Goal: Task Accomplishment & Management: Use online tool/utility

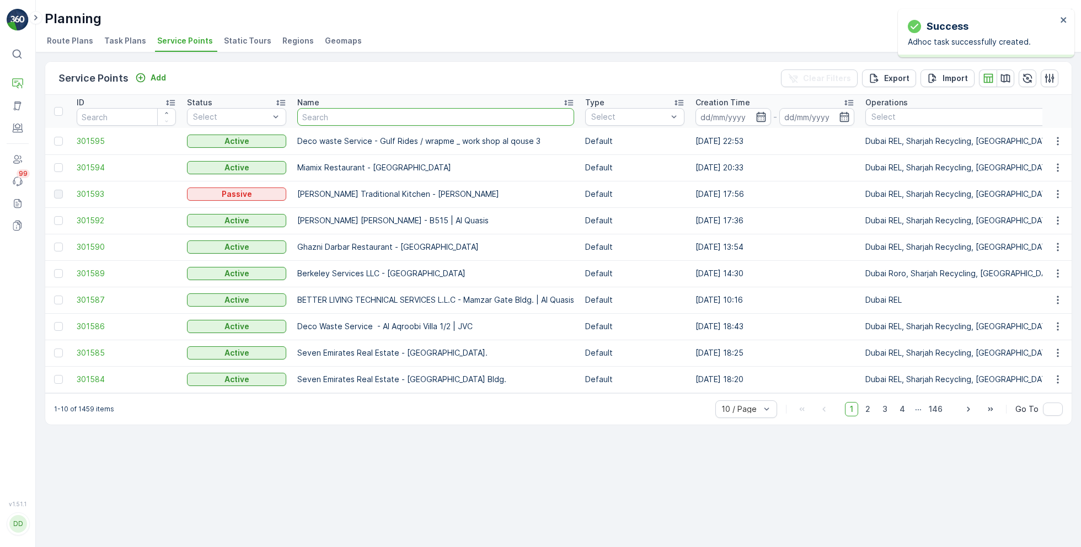
type input "f"
type input "grand"
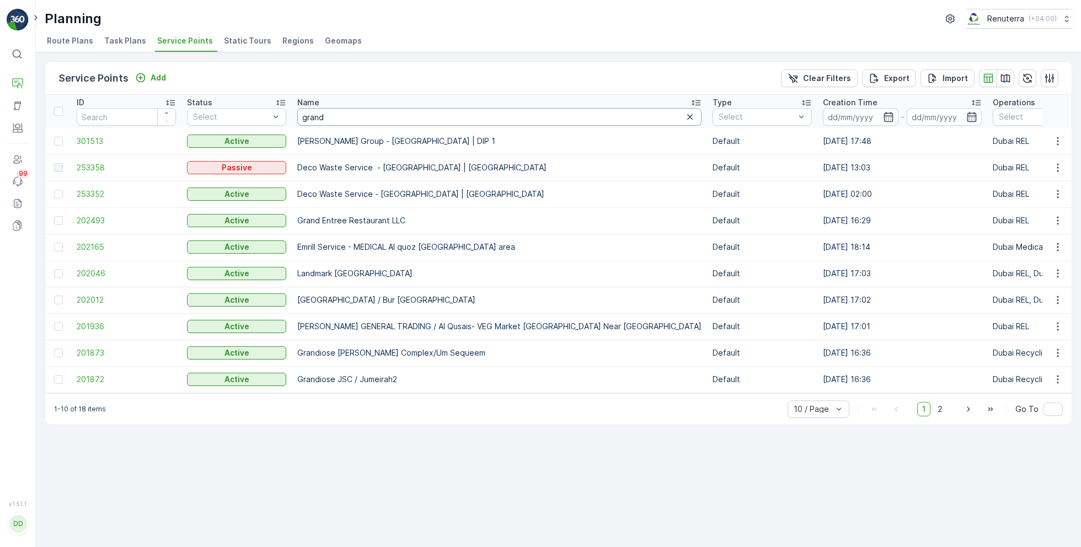
click at [335, 114] on input "grand" at bounding box center [499, 117] width 404 height 18
type input "grandiose"
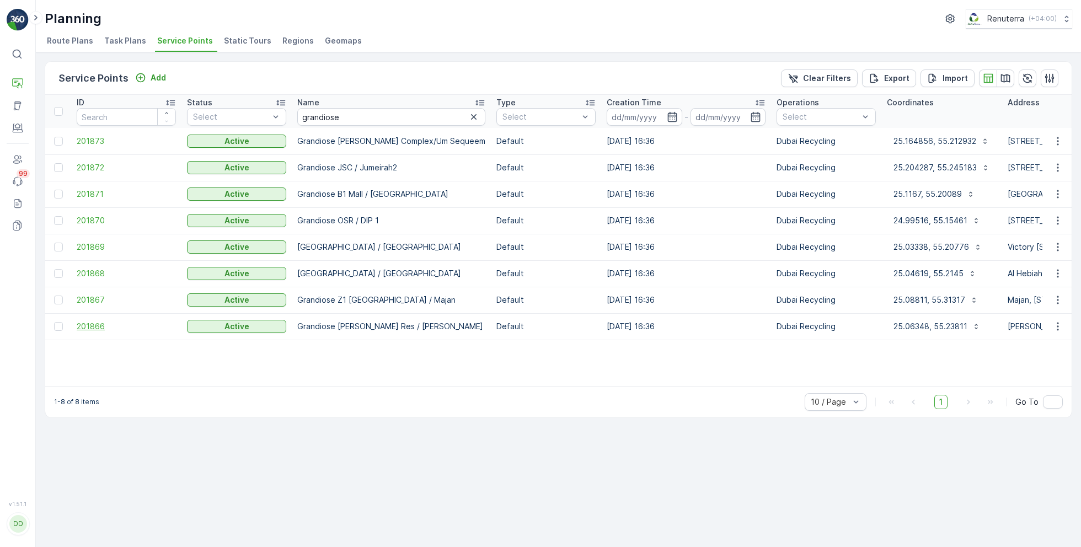
click at [97, 330] on span "201866" at bounding box center [126, 326] width 99 height 11
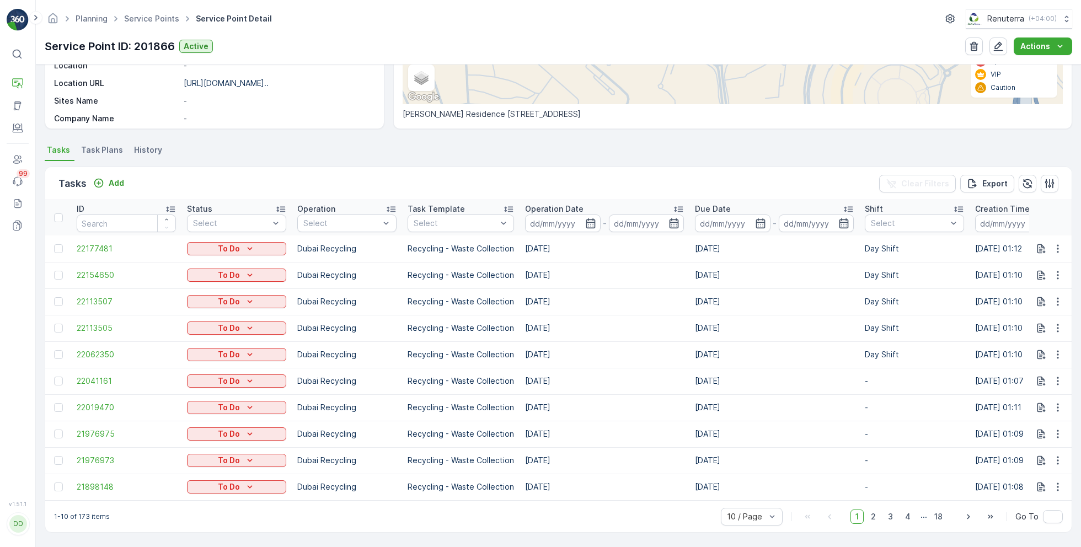
scroll to position [224, 0]
click at [1061, 323] on button "button" at bounding box center [1058, 328] width 20 height 13
click at [1017, 373] on span "Change Route" at bounding box center [1029, 370] width 53 height 11
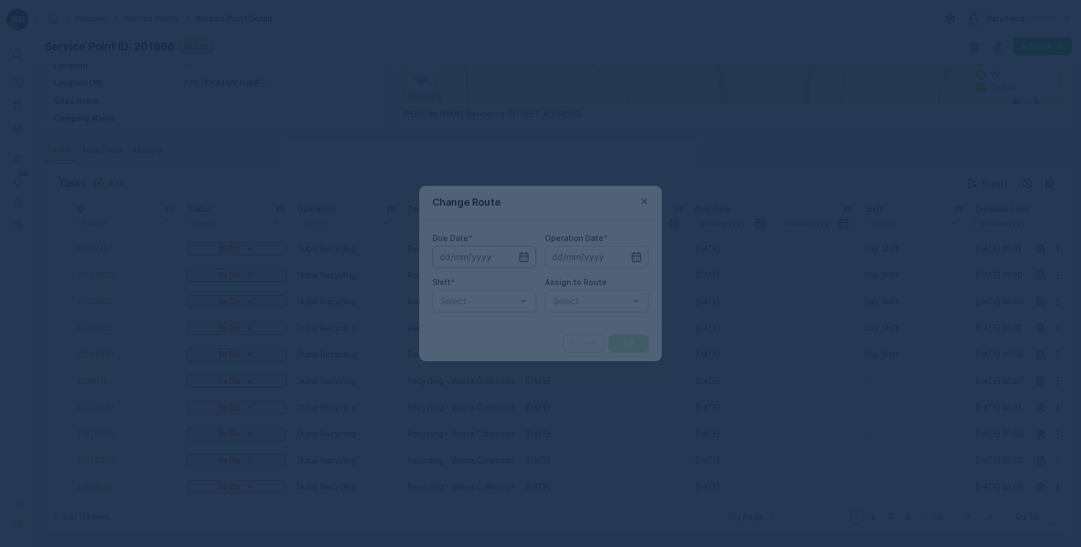
type input "[DATE]"
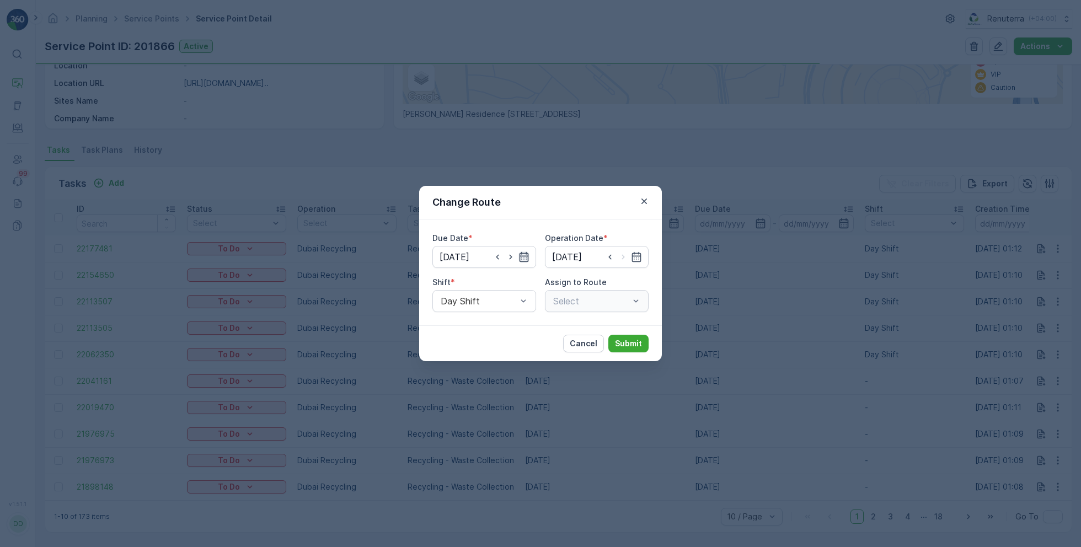
click at [527, 261] on icon "button" at bounding box center [523, 257] width 9 height 10
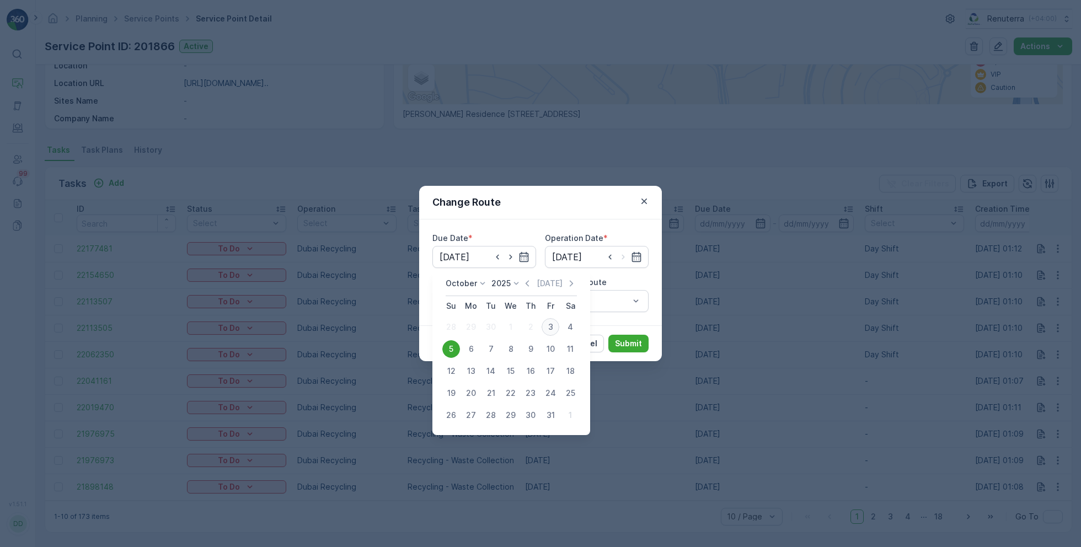
click at [550, 326] on div "3" at bounding box center [551, 327] width 18 height 18
type input "[DATE]"
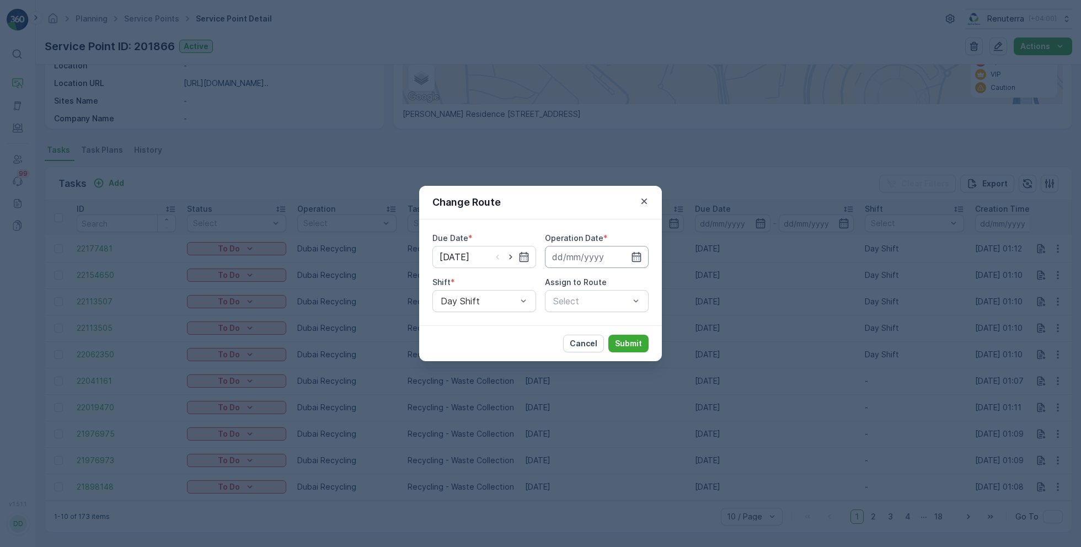
click at [620, 250] on input at bounding box center [597, 257] width 104 height 22
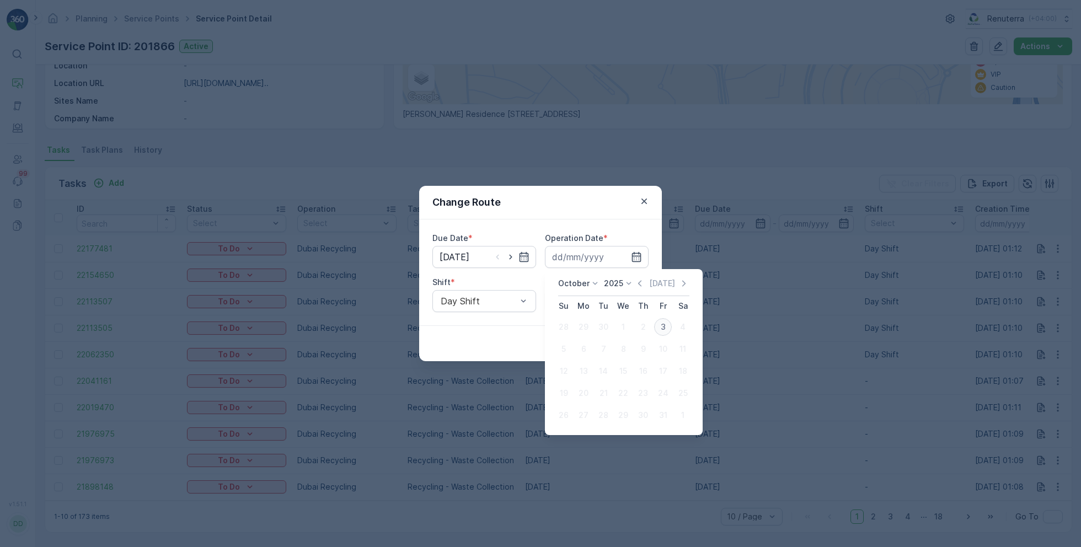
click at [665, 329] on div "3" at bounding box center [663, 327] width 18 height 18
type input "[DATE]"
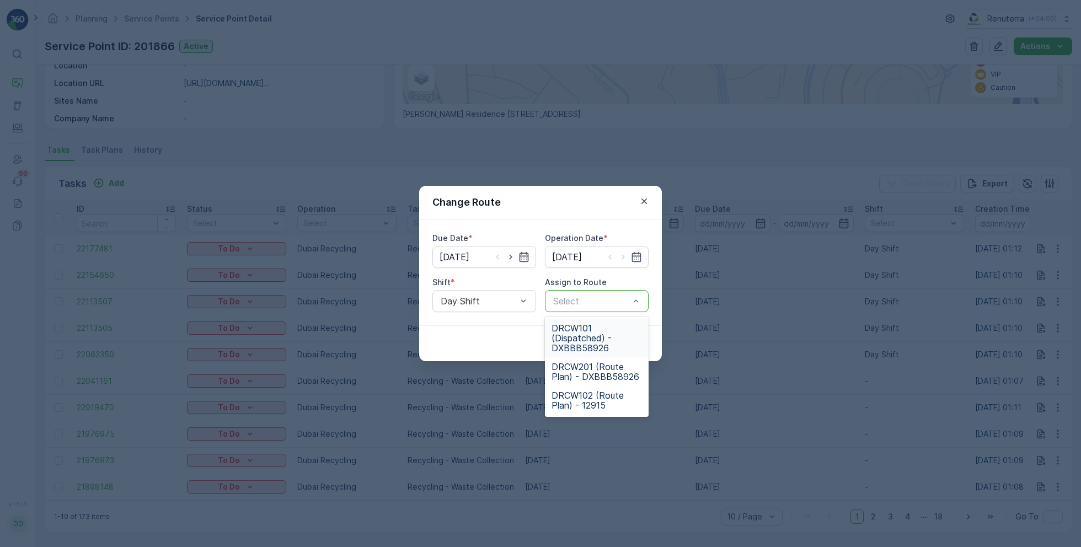
click at [592, 340] on span "DRCW101 (Dispatched) - DXBBB58926" at bounding box center [596, 338] width 90 height 30
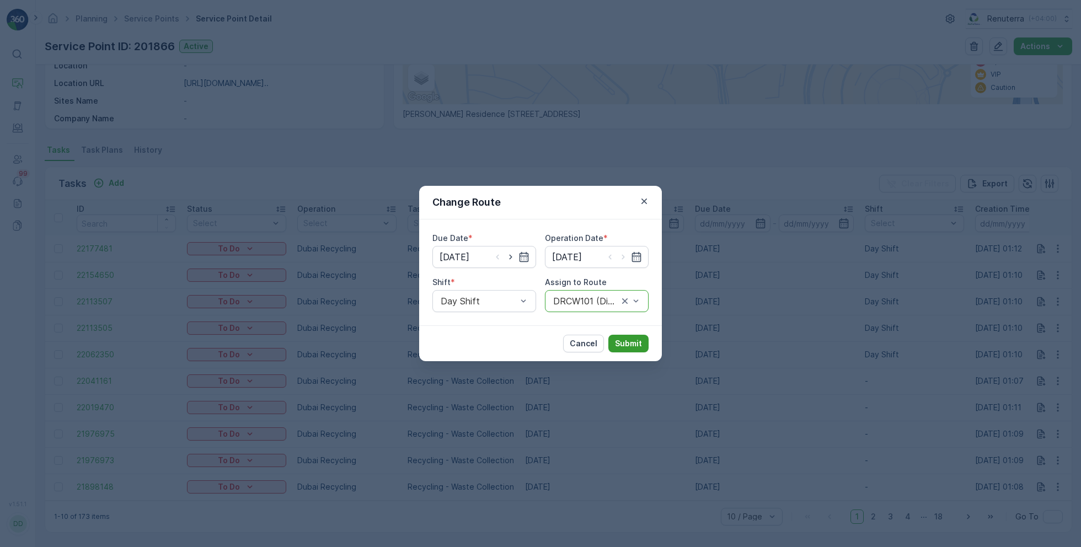
click at [631, 343] on p "Submit" at bounding box center [628, 343] width 27 height 11
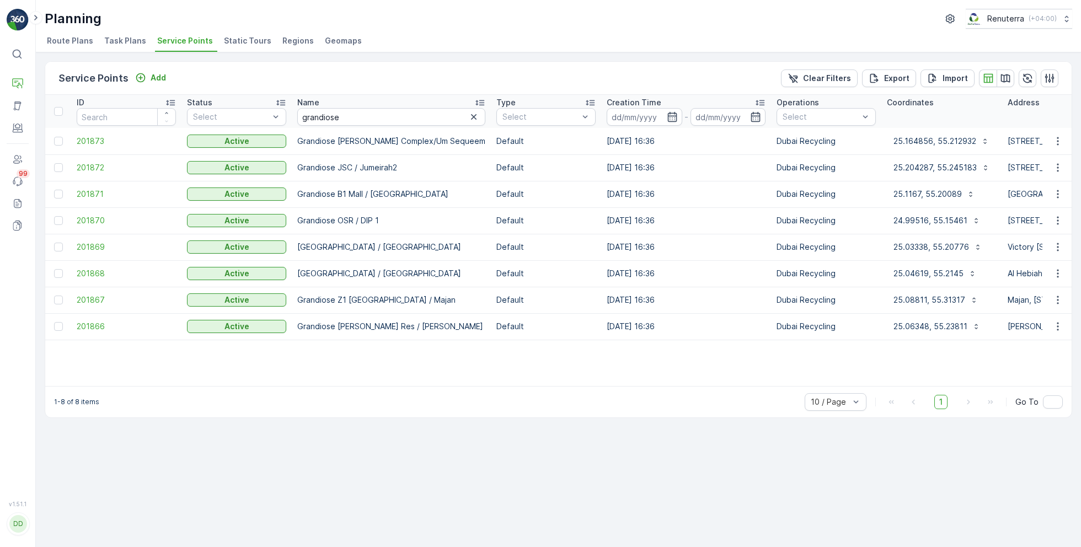
click at [89, 200] on td "201871" at bounding box center [126, 194] width 110 height 26
click at [96, 192] on span "201871" at bounding box center [126, 194] width 99 height 11
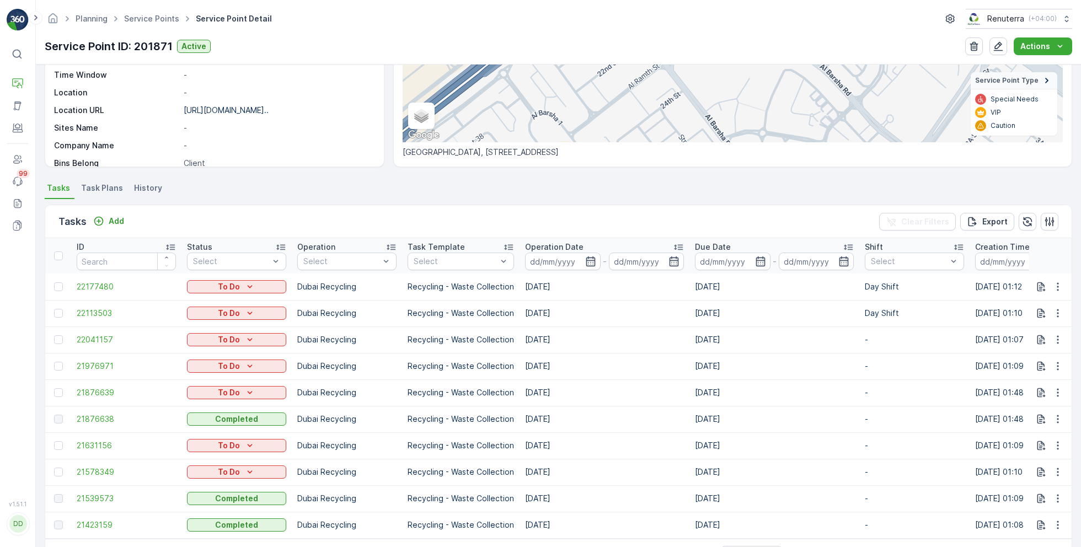
scroll to position [188, 0]
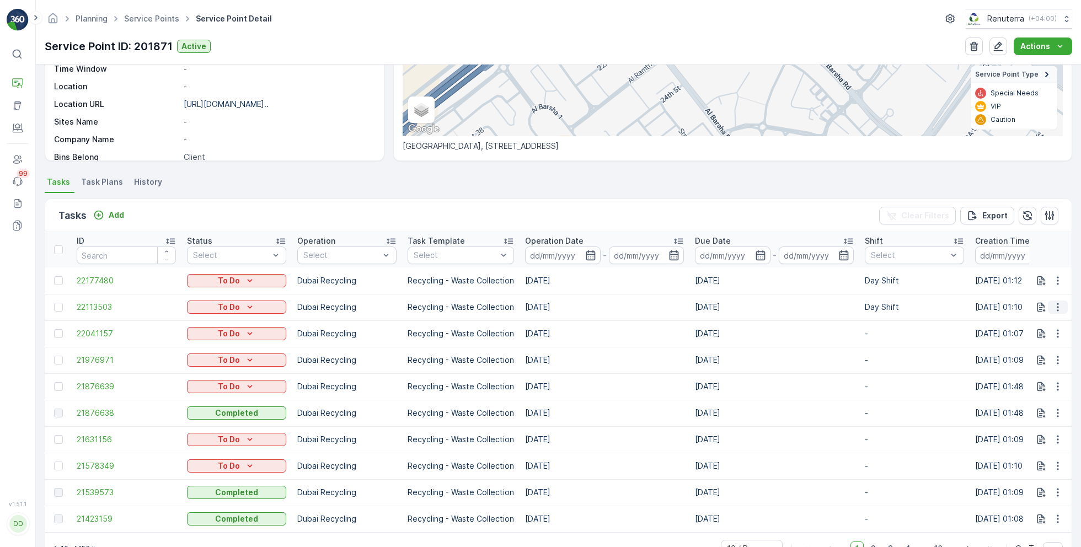
click at [1057, 302] on icon "button" at bounding box center [1057, 307] width 11 height 11
click at [1019, 356] on span "Change Route" at bounding box center [1029, 353] width 53 height 11
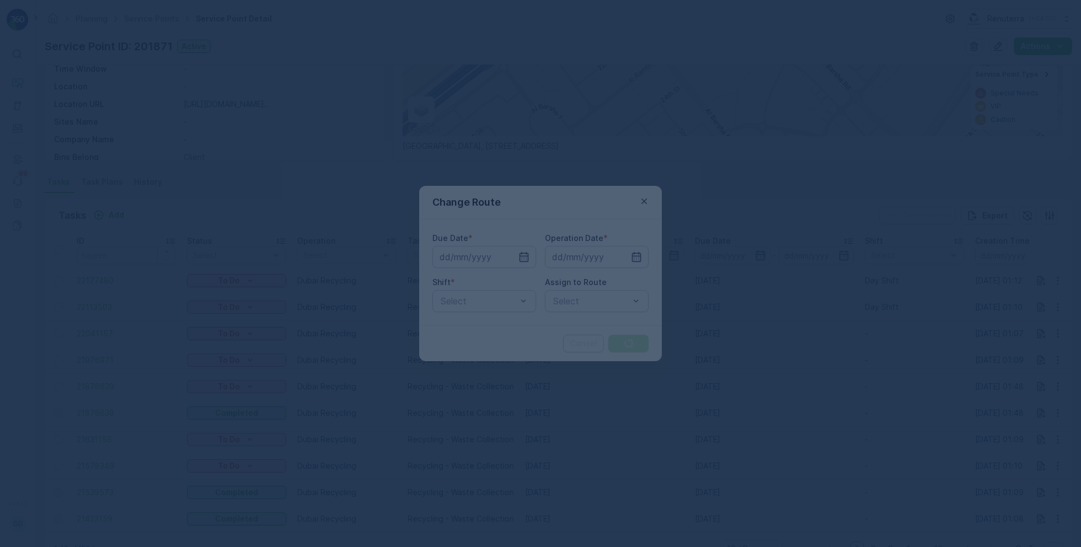
type input "[DATE]"
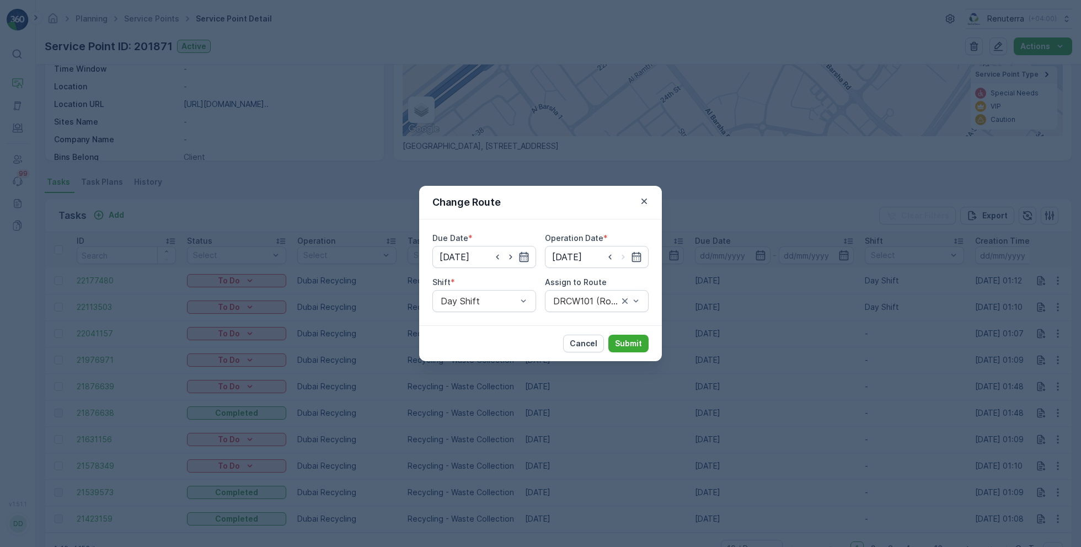
click at [518, 258] on icon "button" at bounding box center [523, 256] width 11 height 11
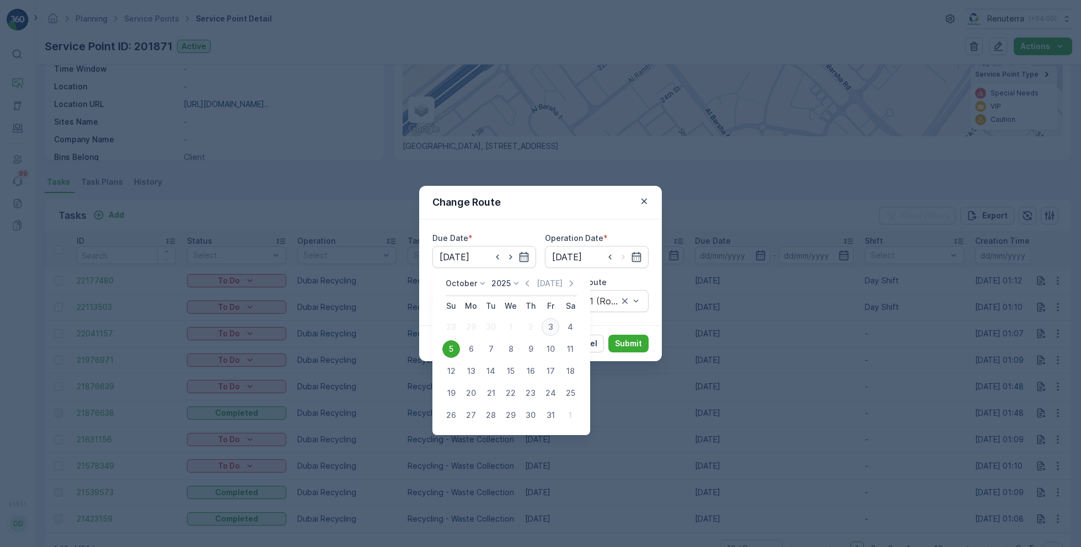
click at [550, 326] on div "3" at bounding box center [551, 327] width 18 height 18
type input "[DATE]"
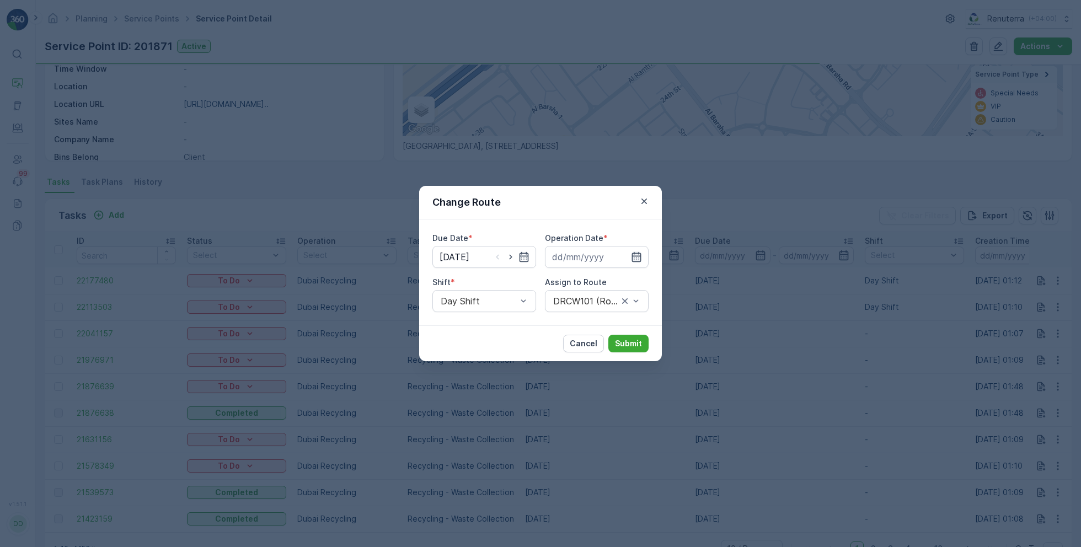
click at [635, 256] on icon "button" at bounding box center [636, 257] width 9 height 10
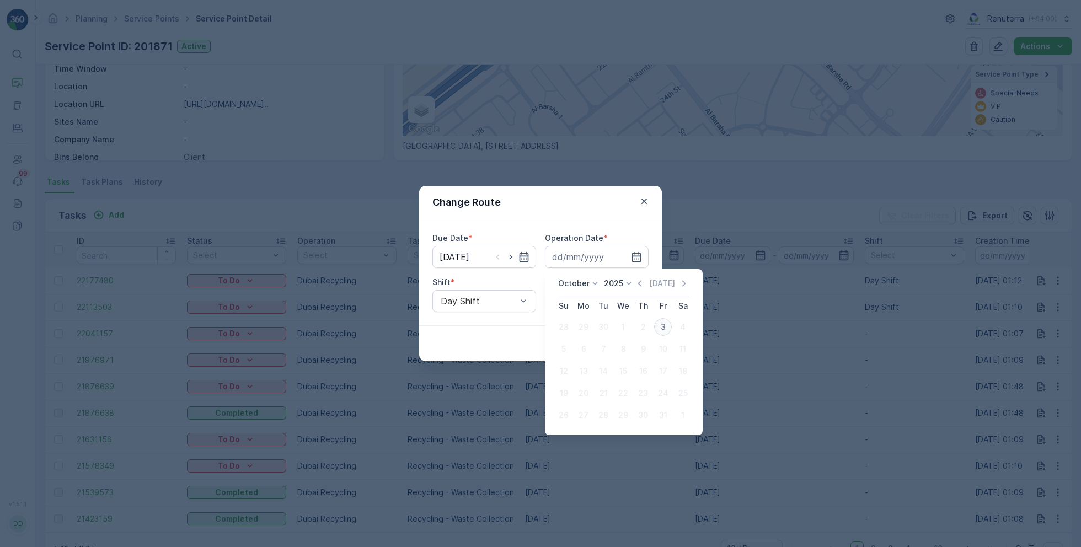
click at [663, 327] on div "3" at bounding box center [663, 327] width 18 height 18
type input "[DATE]"
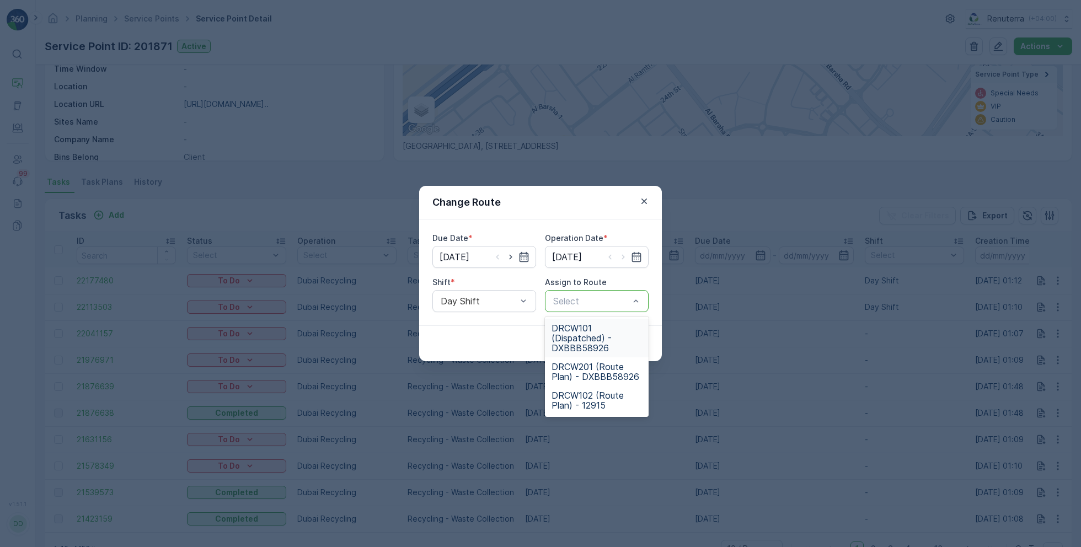
click at [590, 340] on span "DRCW101 (Dispatched) - DXBBB58926" at bounding box center [596, 338] width 90 height 30
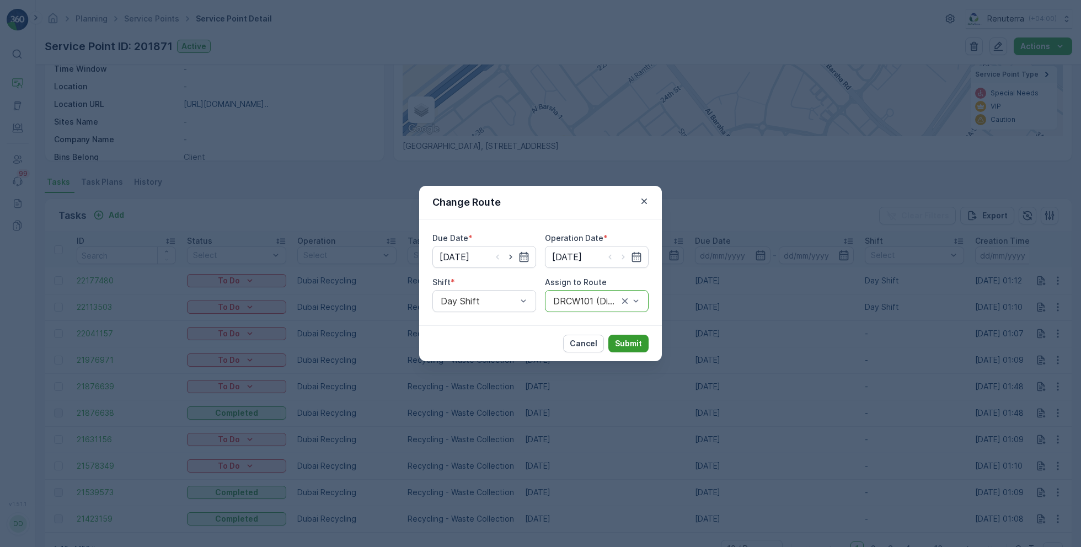
click at [624, 341] on p "Submit" at bounding box center [628, 343] width 27 height 11
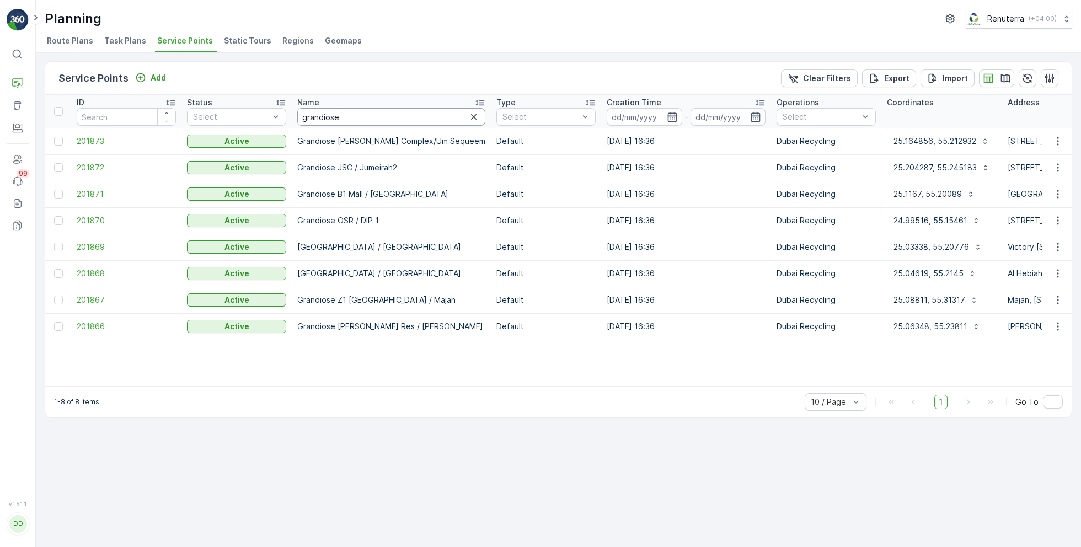
click at [358, 119] on input "grandiose" at bounding box center [391, 117] width 188 height 18
type input "hussain"
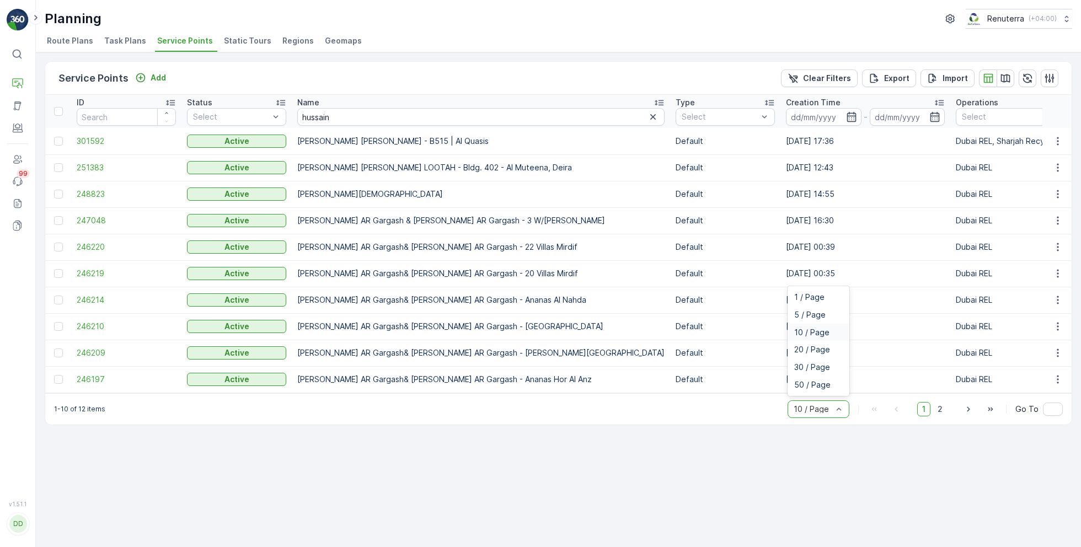
click at [834, 418] on div "10 / Page" at bounding box center [819, 409] width 62 height 18
click at [810, 385] on span "50 / Page" at bounding box center [812, 385] width 36 height 9
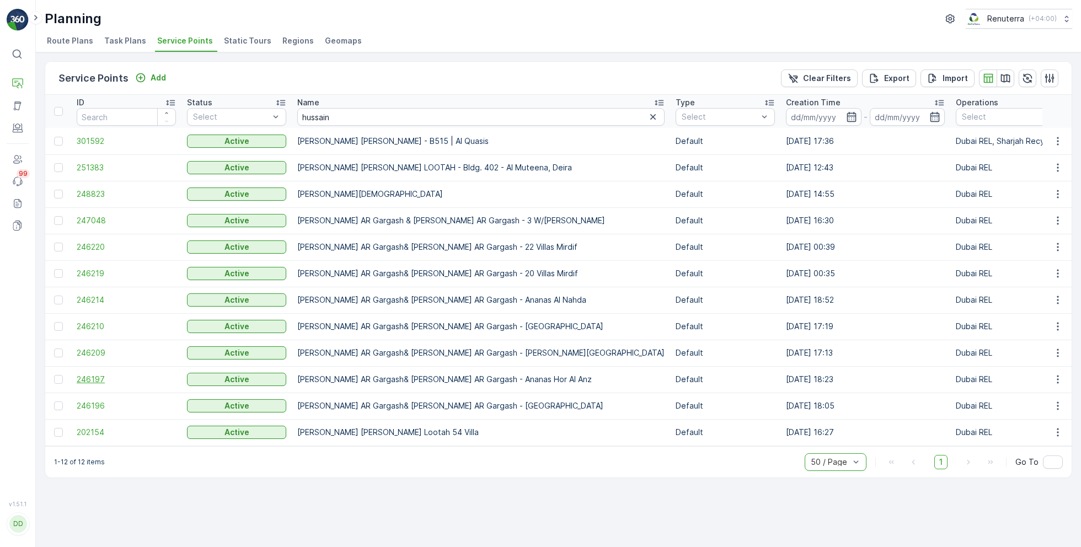
click at [87, 375] on span "246197" at bounding box center [126, 379] width 99 height 11
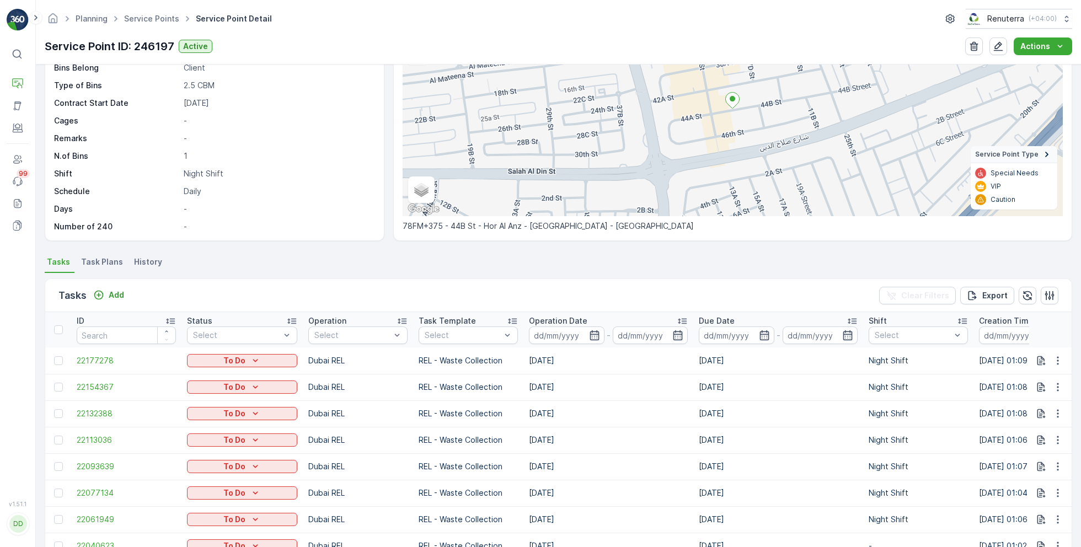
scroll to position [224, 0]
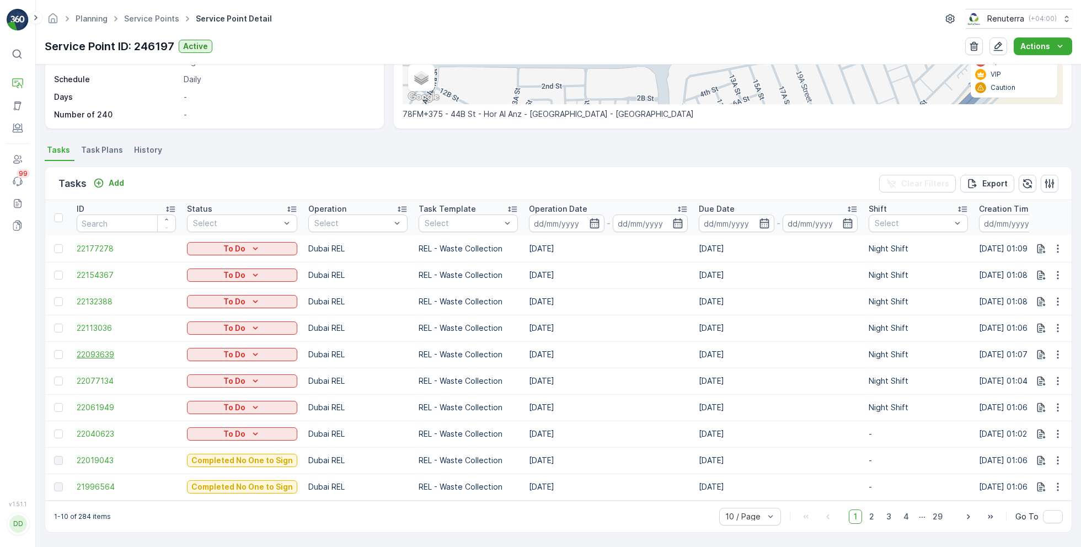
click at [89, 352] on span "22093639" at bounding box center [126, 354] width 99 height 11
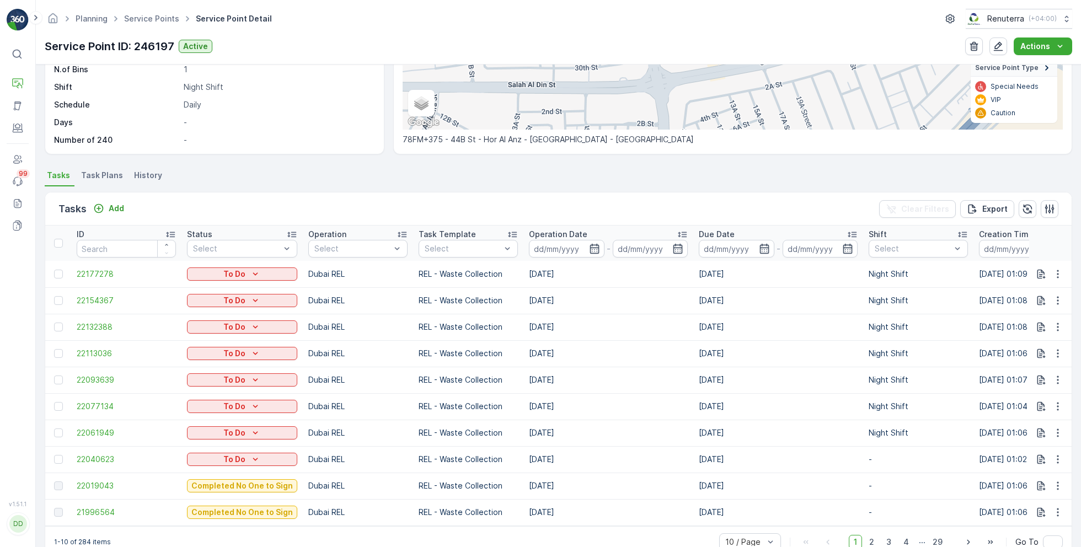
scroll to position [224, 0]
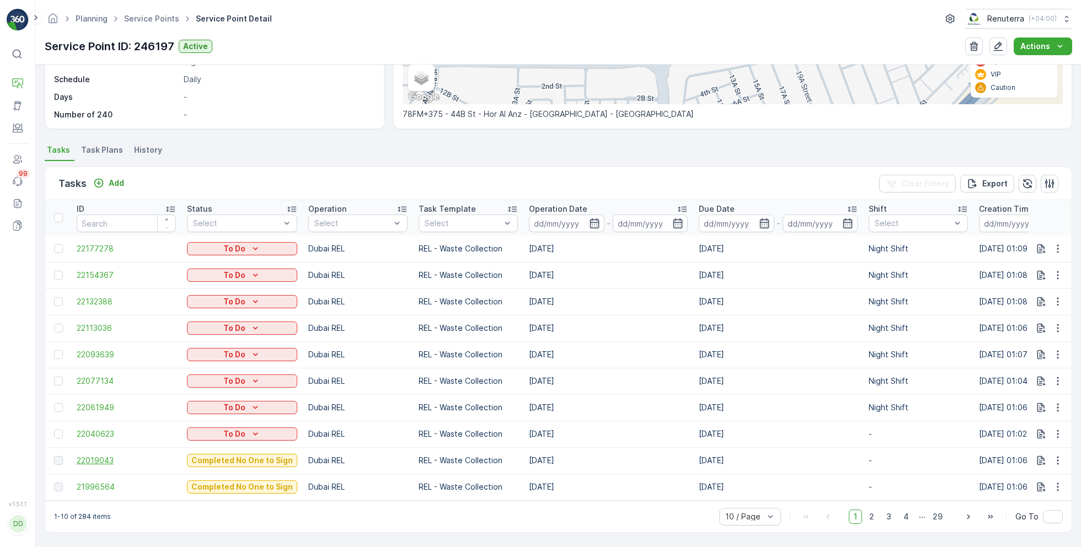
click at [101, 455] on span "22019043" at bounding box center [126, 460] width 99 height 11
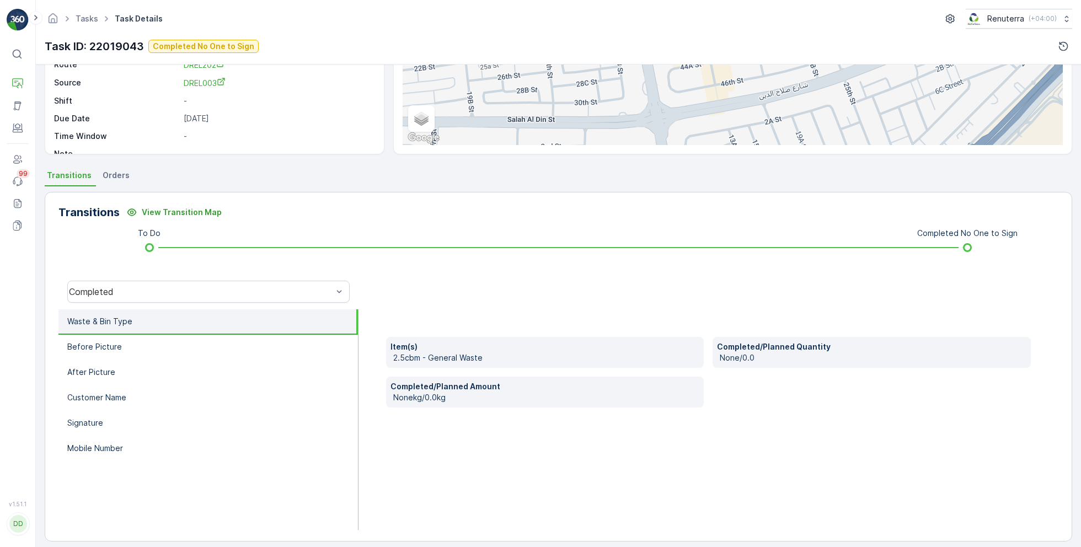
scroll to position [147, 0]
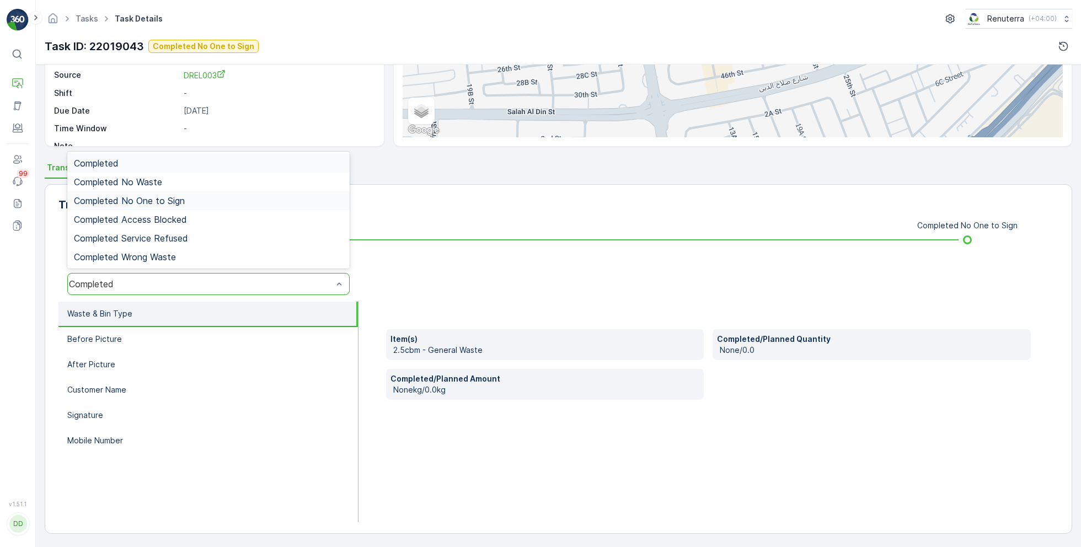
click at [145, 196] on span "Completed No One to Sign" at bounding box center [129, 201] width 111 height 10
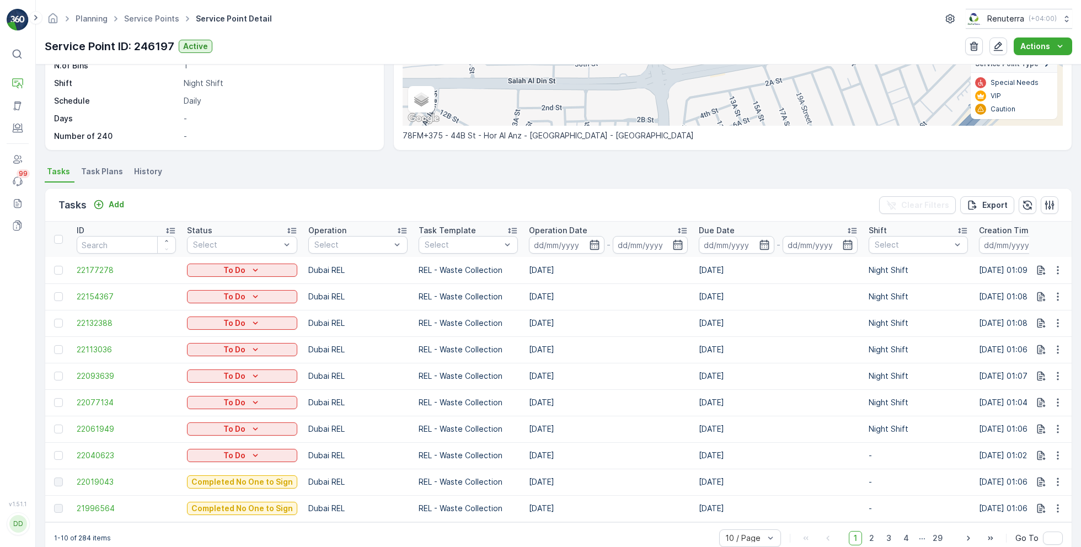
scroll to position [224, 0]
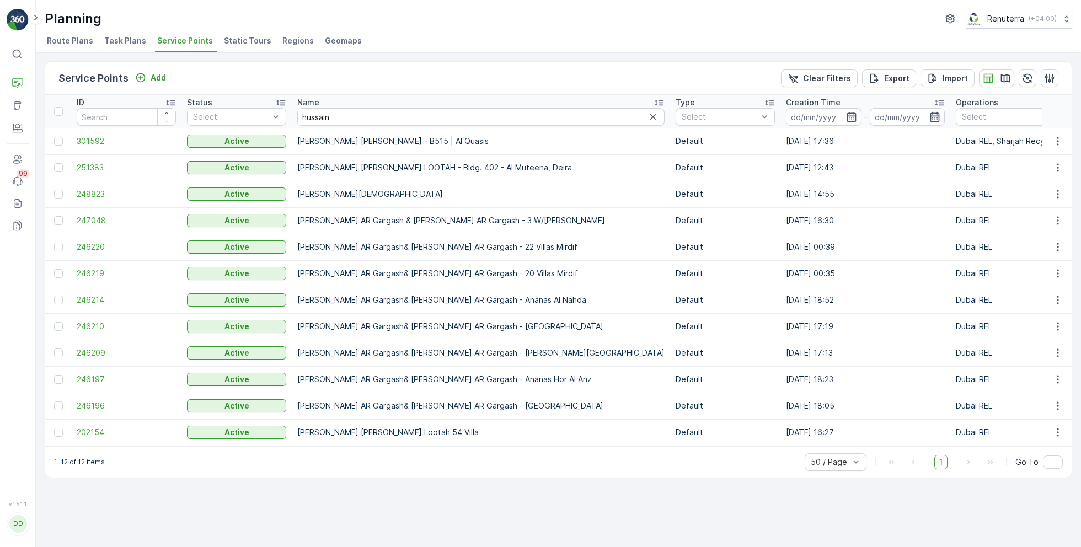
click at [92, 379] on span "246197" at bounding box center [126, 379] width 99 height 11
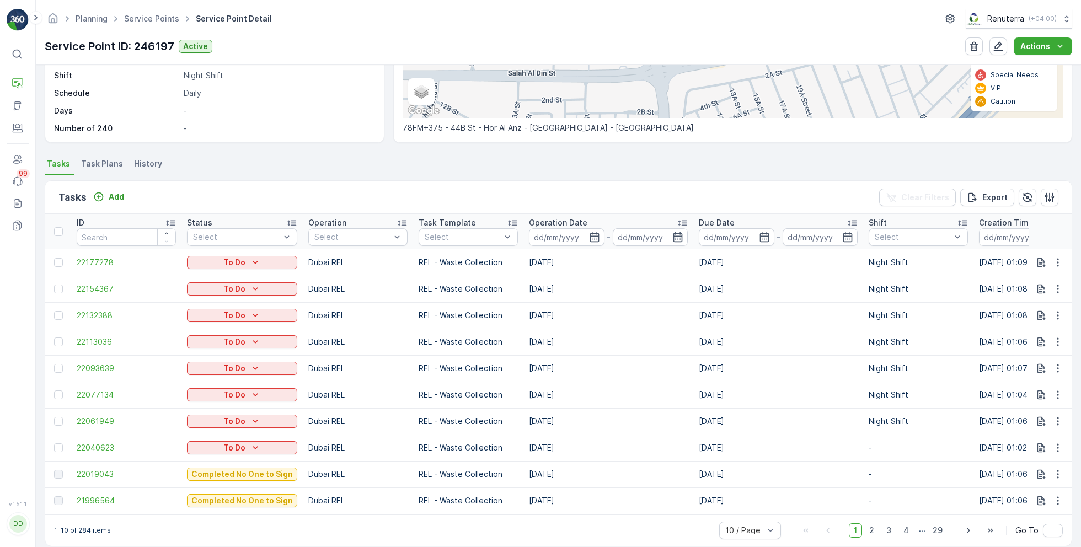
scroll to position [224, 0]
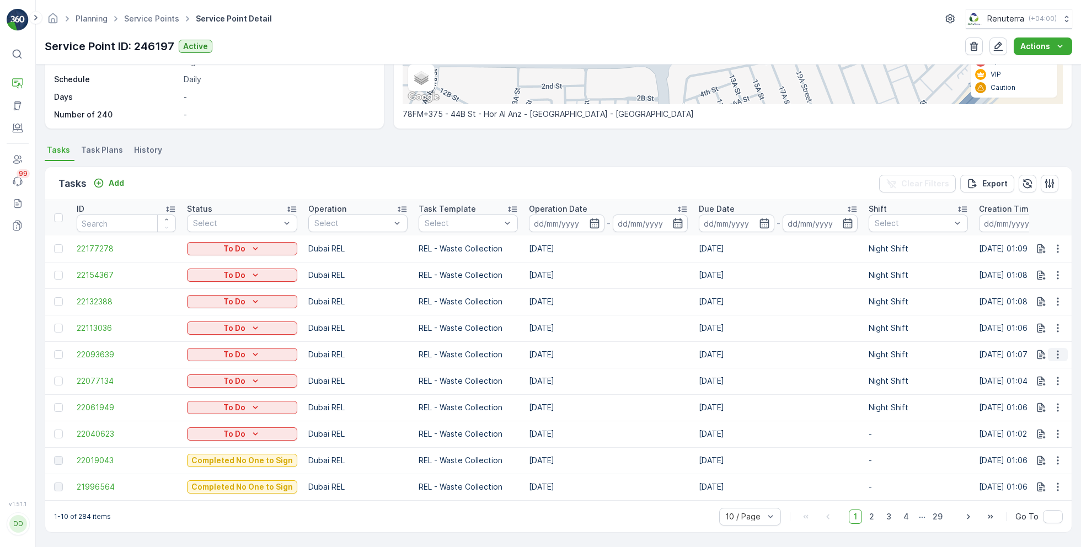
click at [1053, 349] on icon "button" at bounding box center [1057, 354] width 11 height 11
click at [1021, 401] on span "Change Route" at bounding box center [1029, 397] width 53 height 11
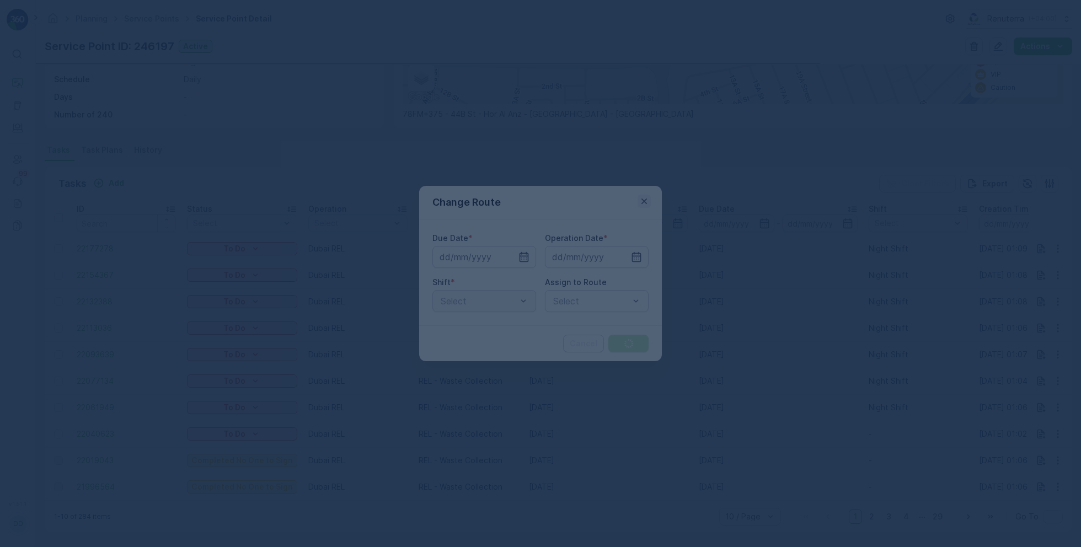
type input "[DATE]"
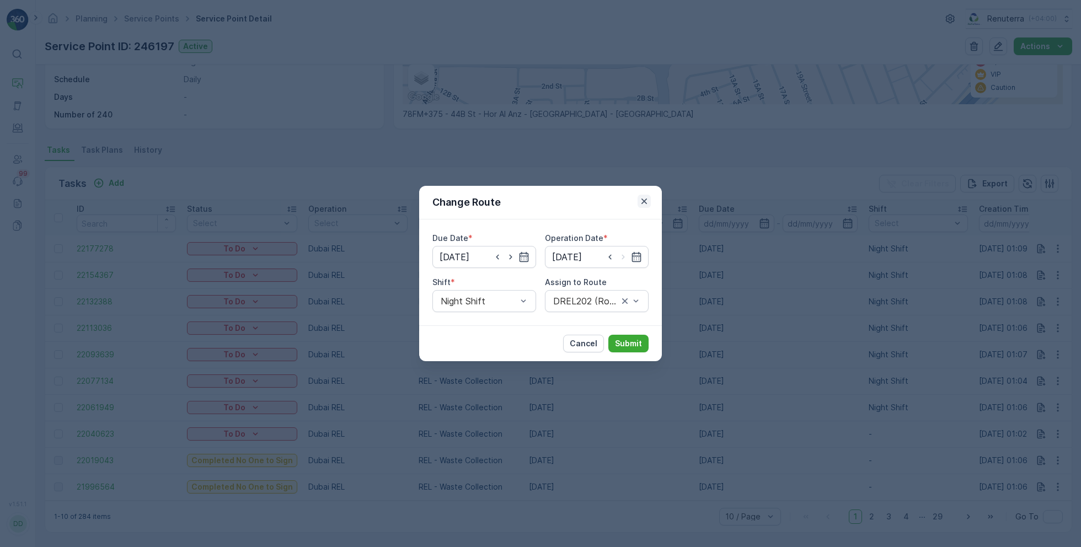
click at [645, 203] on icon "button" at bounding box center [644, 201] width 11 height 11
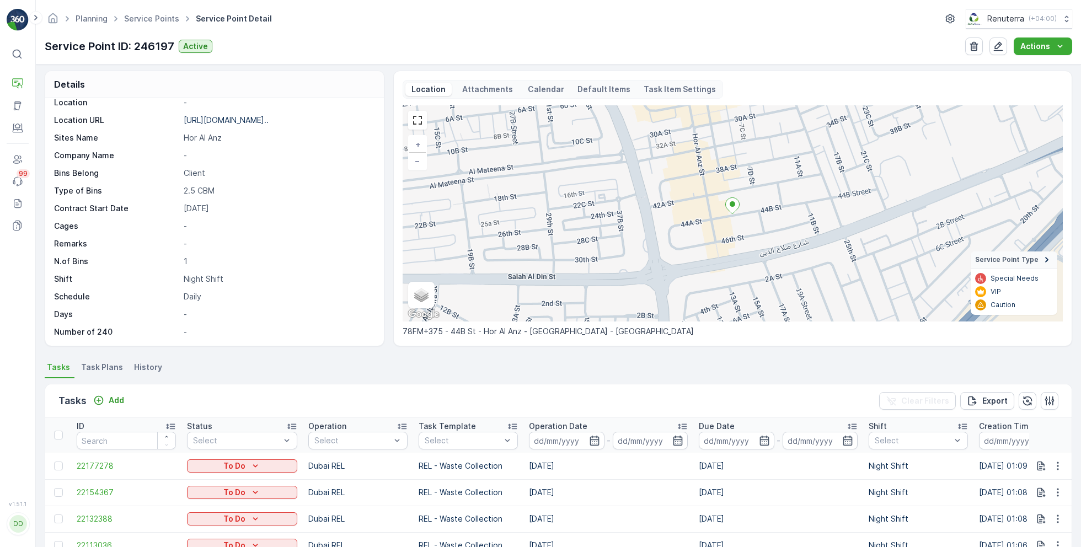
scroll to position [0, 0]
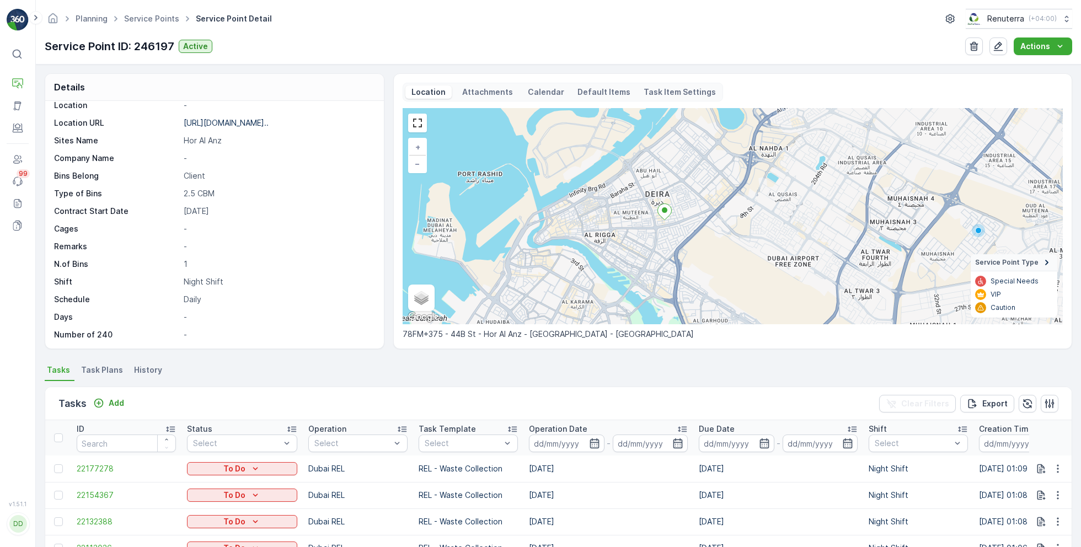
click at [662, 210] on ellipse at bounding box center [665, 210] width 6 height 6
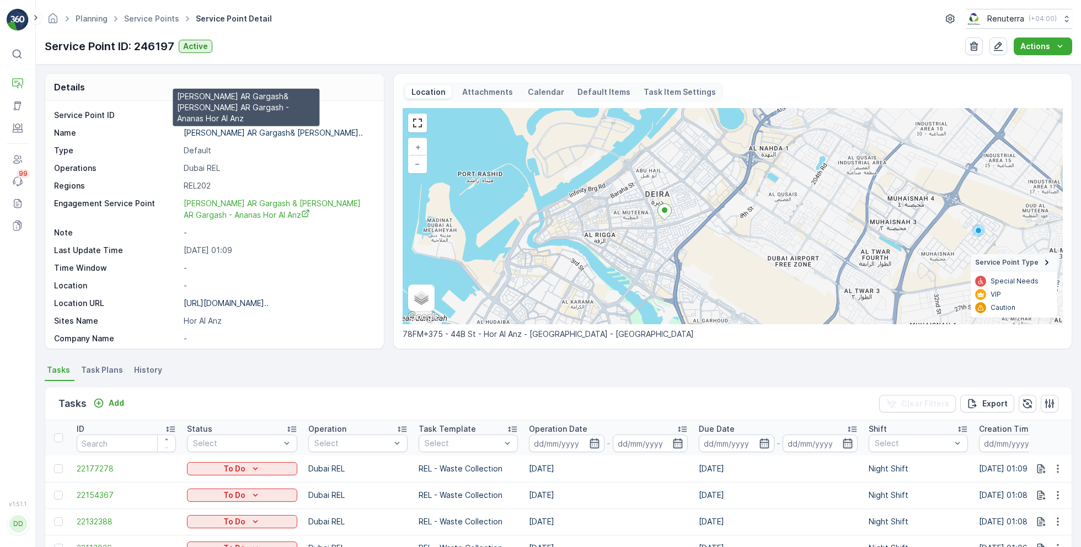
click at [252, 132] on p "[PERSON_NAME] AR Gargash& [PERSON_NAME].." at bounding box center [273, 132] width 179 height 9
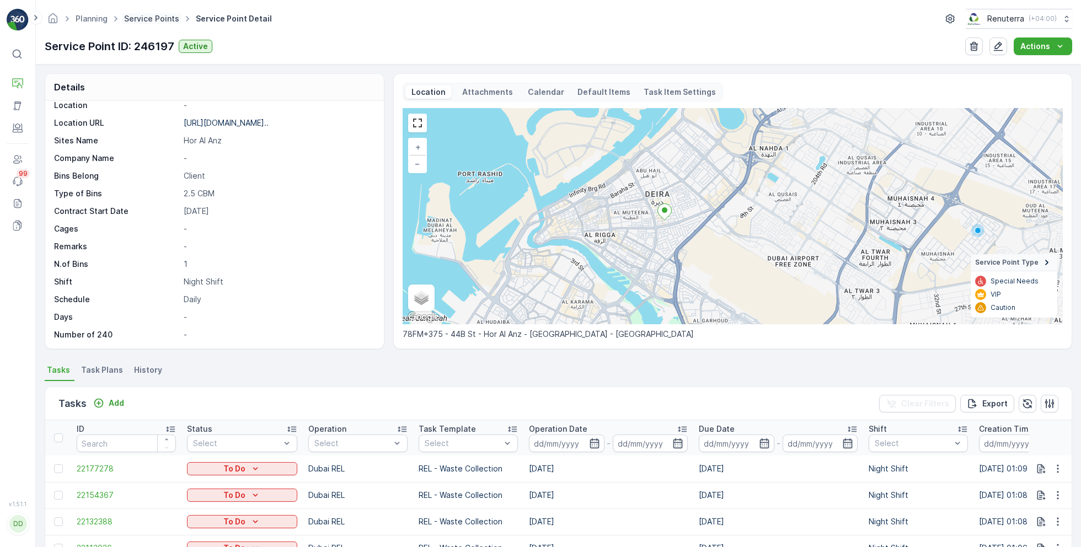
click at [136, 21] on link "Service Points" at bounding box center [151, 18] width 55 height 9
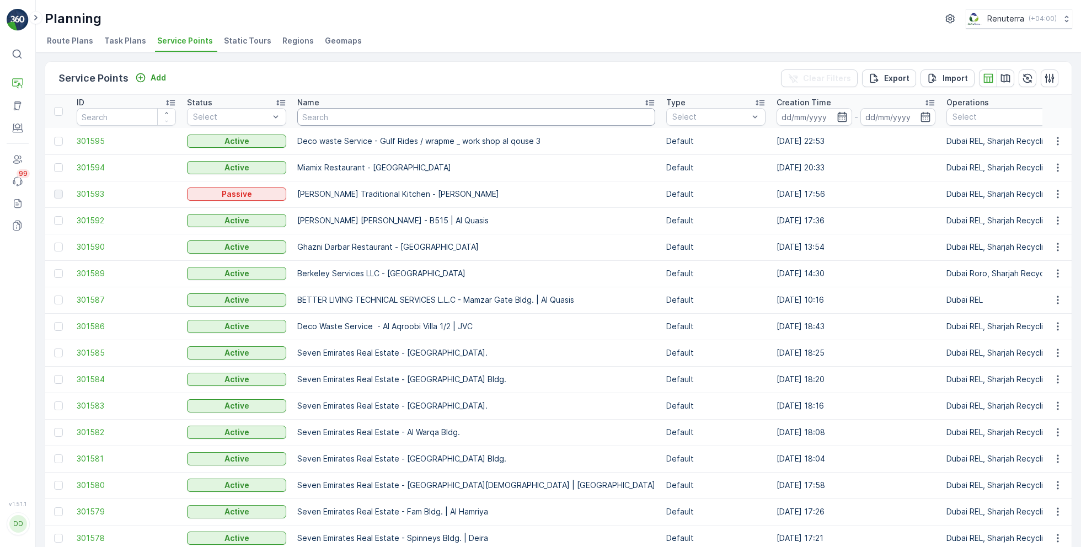
click at [367, 119] on input "text" at bounding box center [476, 117] width 358 height 18
type input "garga"
click at [185, 84] on div "Service Points Add Clear Filters Export Import" at bounding box center [558, 78] width 1026 height 33
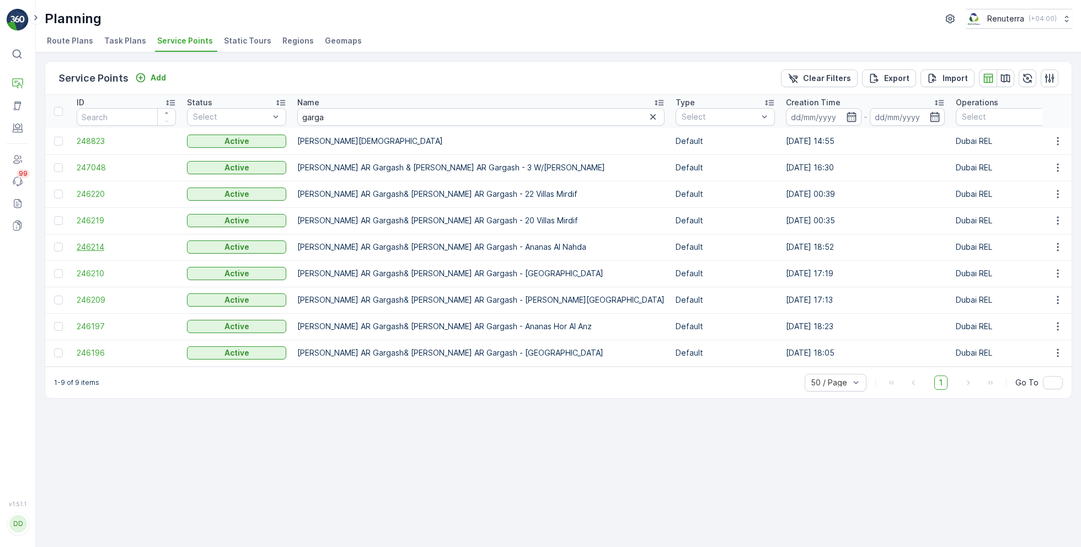
click at [108, 246] on span "246214" at bounding box center [126, 247] width 99 height 11
click at [108, 317] on td "246197" at bounding box center [126, 326] width 110 height 26
click at [99, 323] on span "246197" at bounding box center [126, 326] width 99 height 11
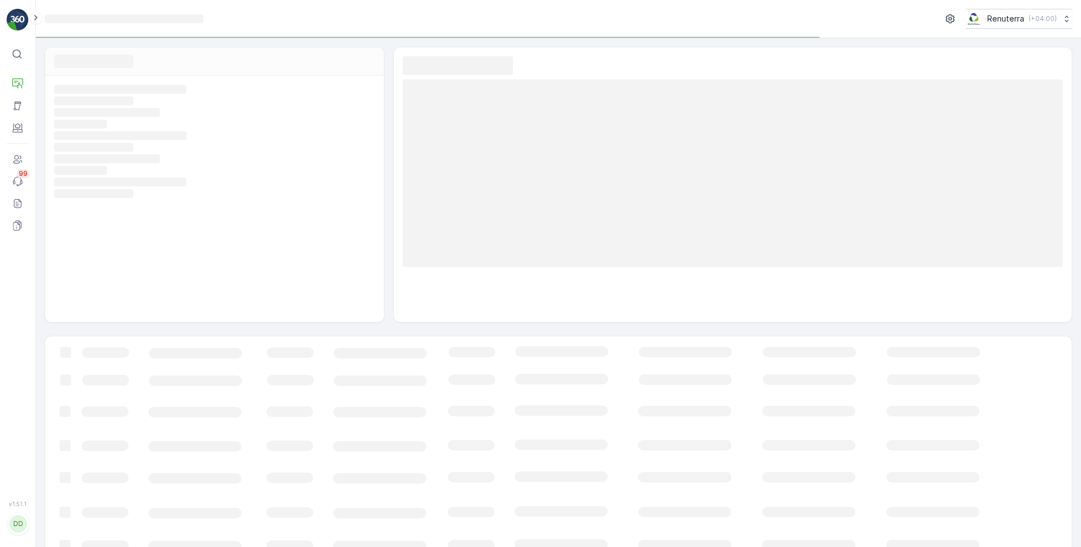
scroll to position [18, 0]
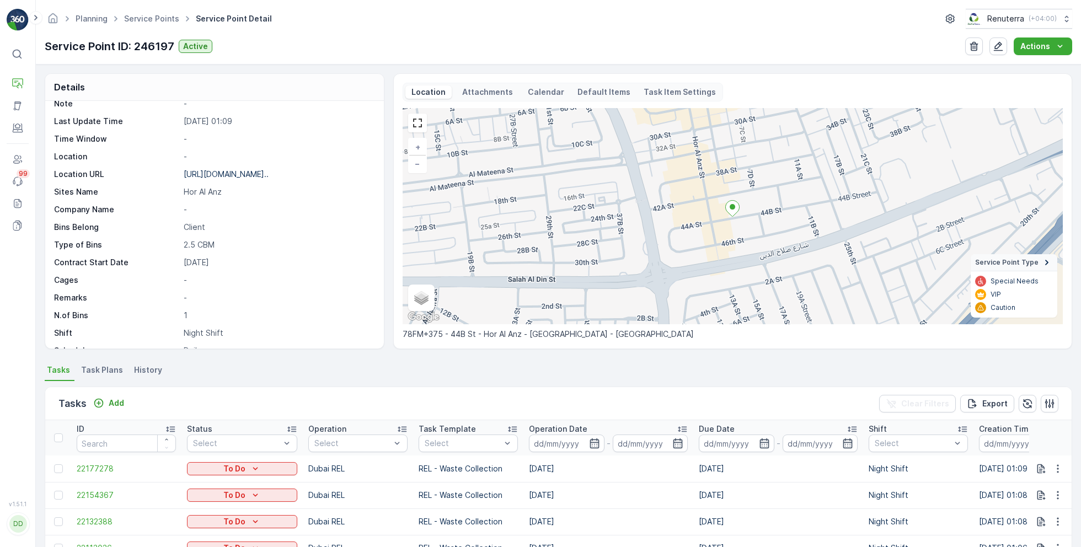
scroll to position [180, 0]
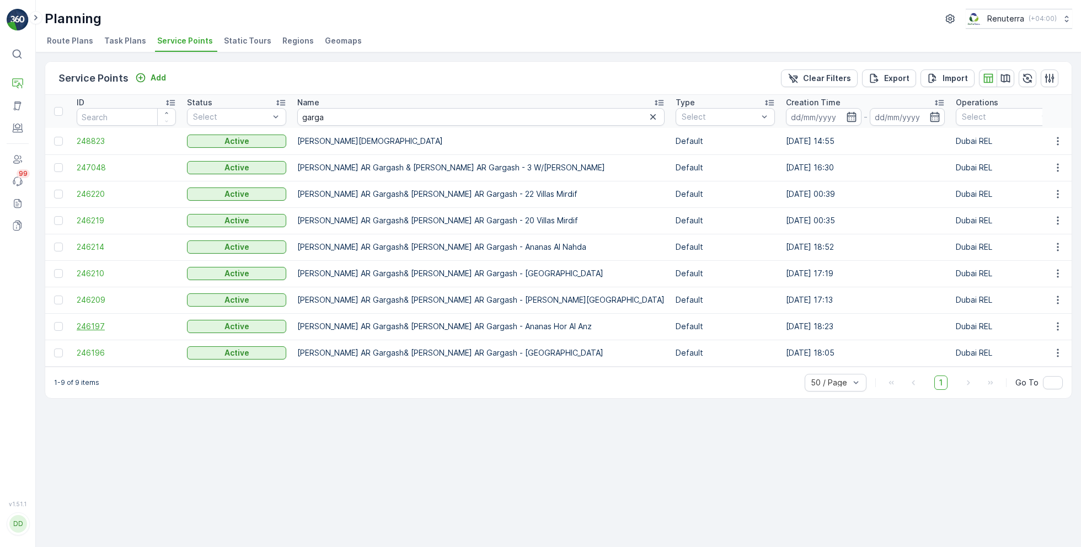
click at [107, 321] on span "246197" at bounding box center [126, 326] width 99 height 11
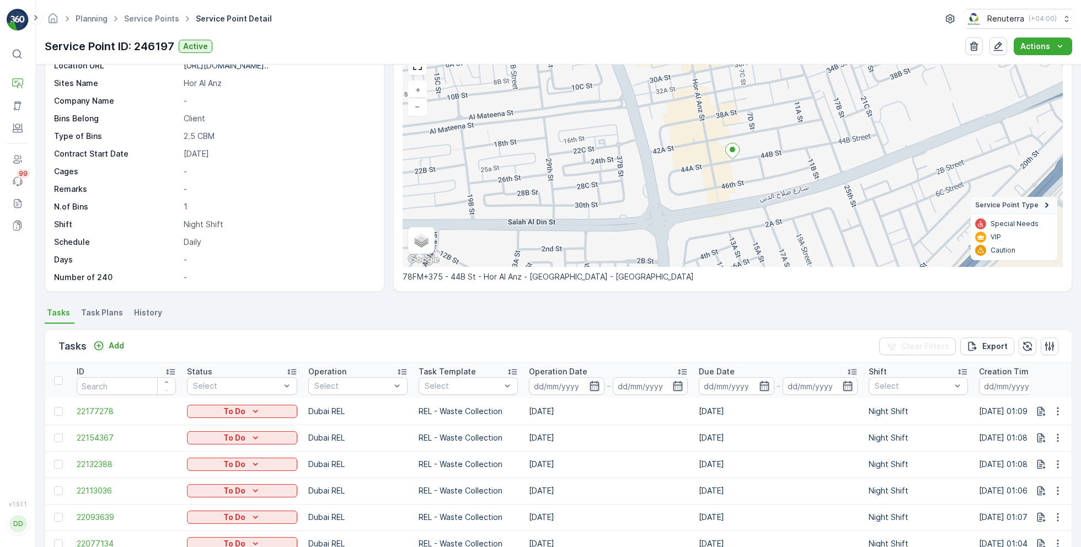
scroll to position [89, 0]
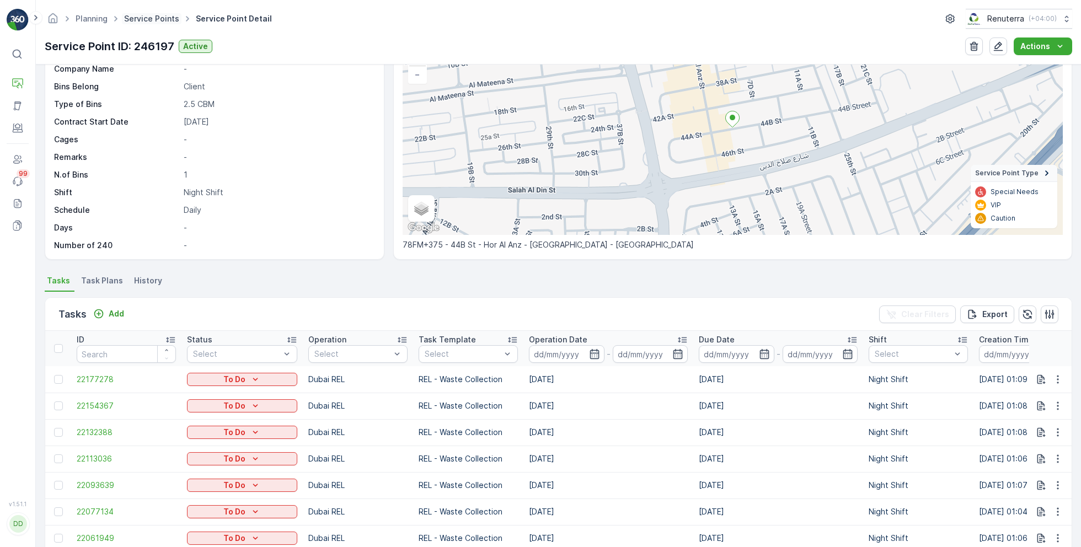
click at [147, 17] on link "Service Points" at bounding box center [151, 18] width 55 height 9
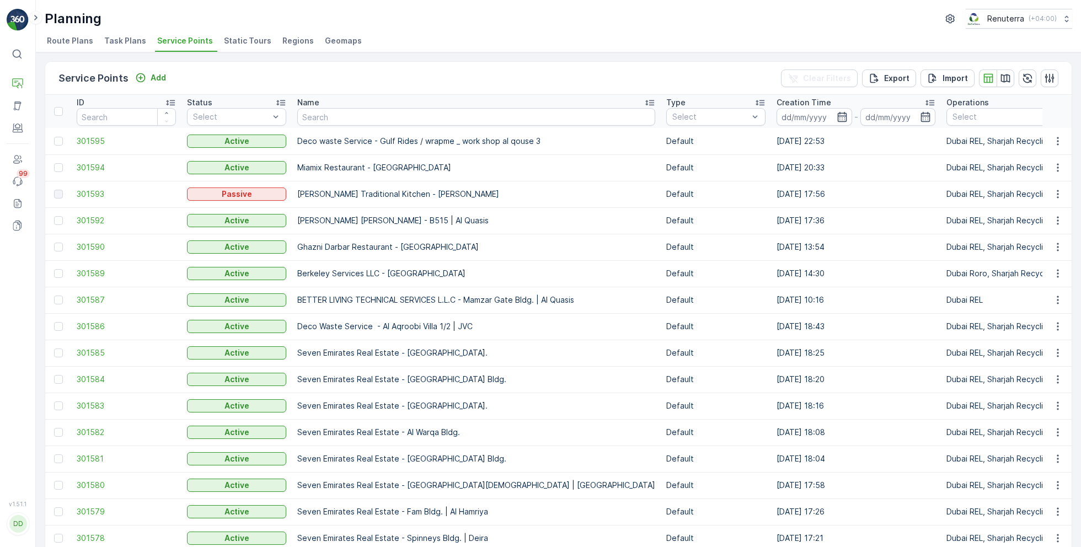
click at [552, 19] on div "Planning Renuterra ( +04:00 )" at bounding box center [558, 19] width 1027 height 20
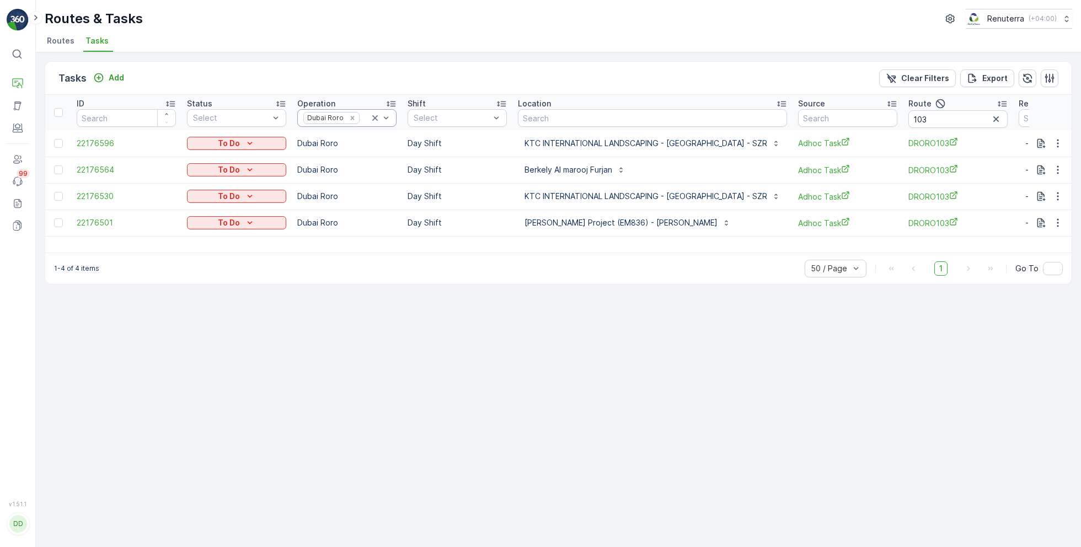
click at [374, 115] on icon at bounding box center [374, 118] width 11 height 11
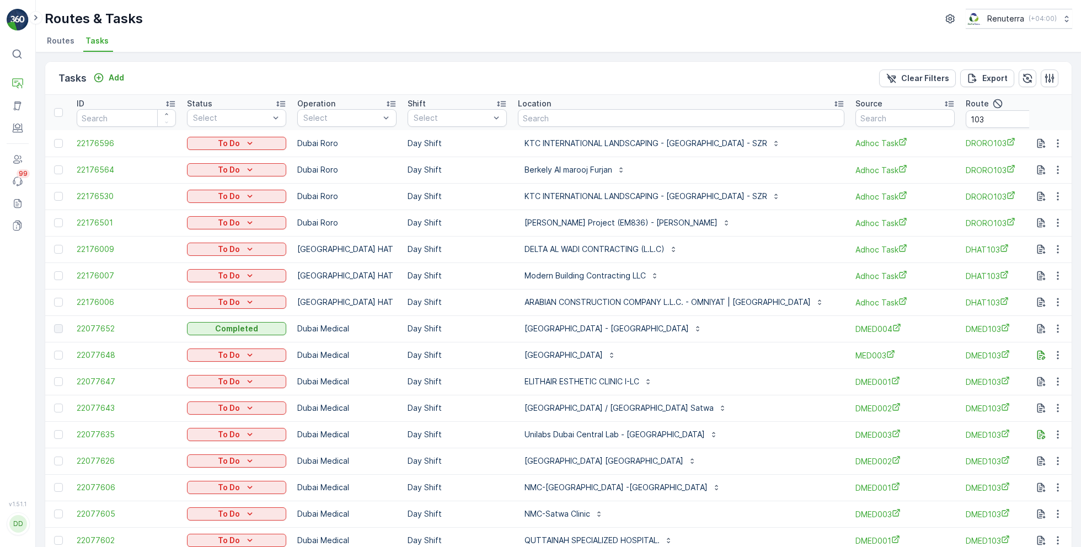
click at [65, 44] on span "Routes" at bounding box center [61, 40] width 28 height 11
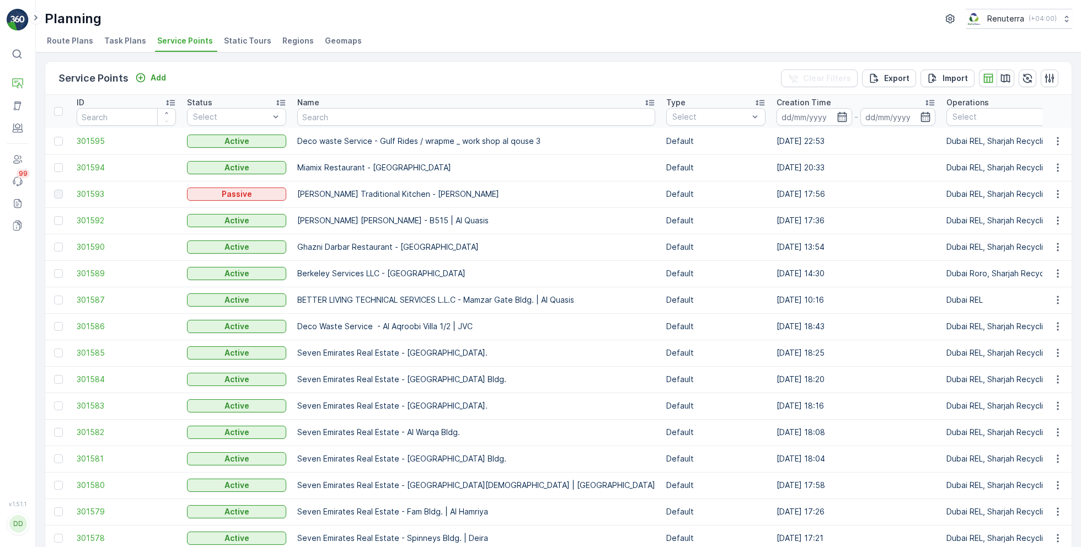
click at [348, 102] on div "Name" at bounding box center [476, 102] width 358 height 11
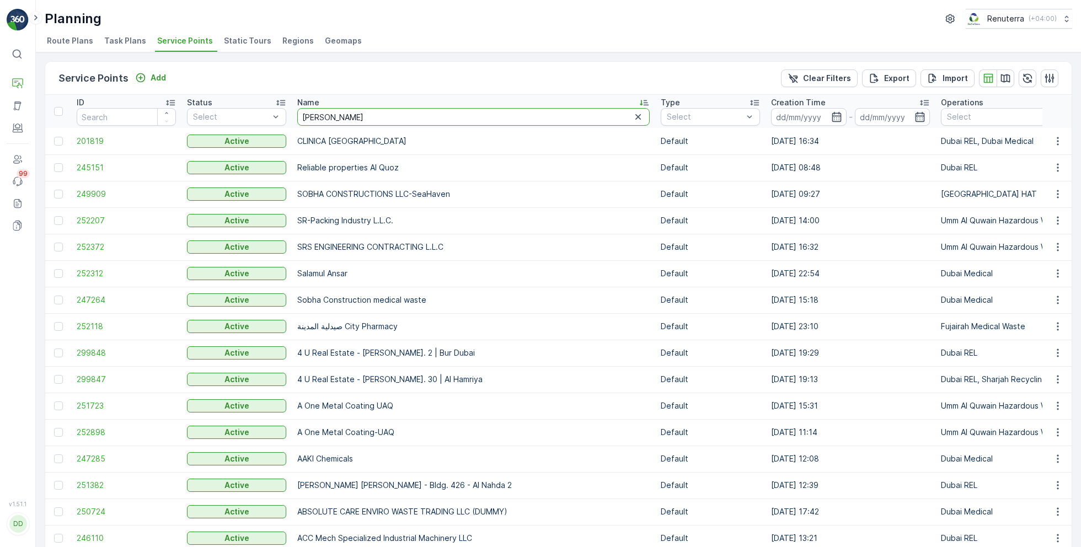
type input "sobha"
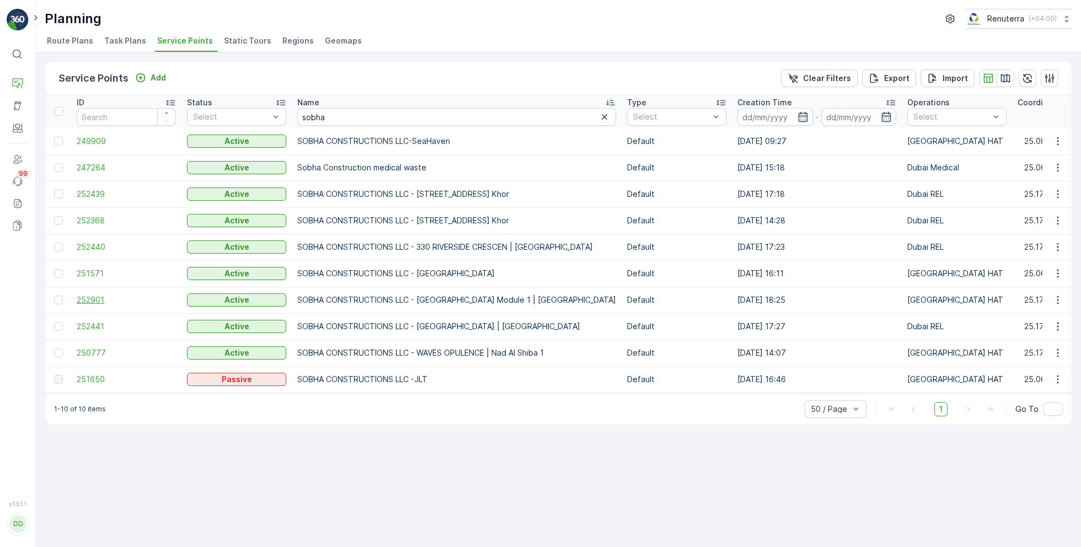
click at [95, 304] on span "252901" at bounding box center [126, 299] width 99 height 11
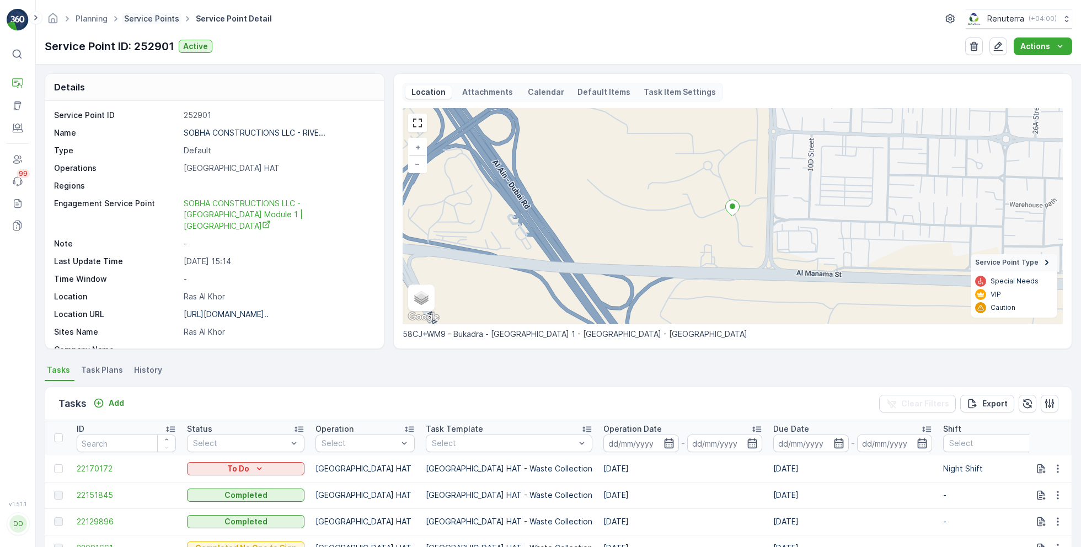
click at [171, 14] on link "Service Points" at bounding box center [151, 18] width 55 height 9
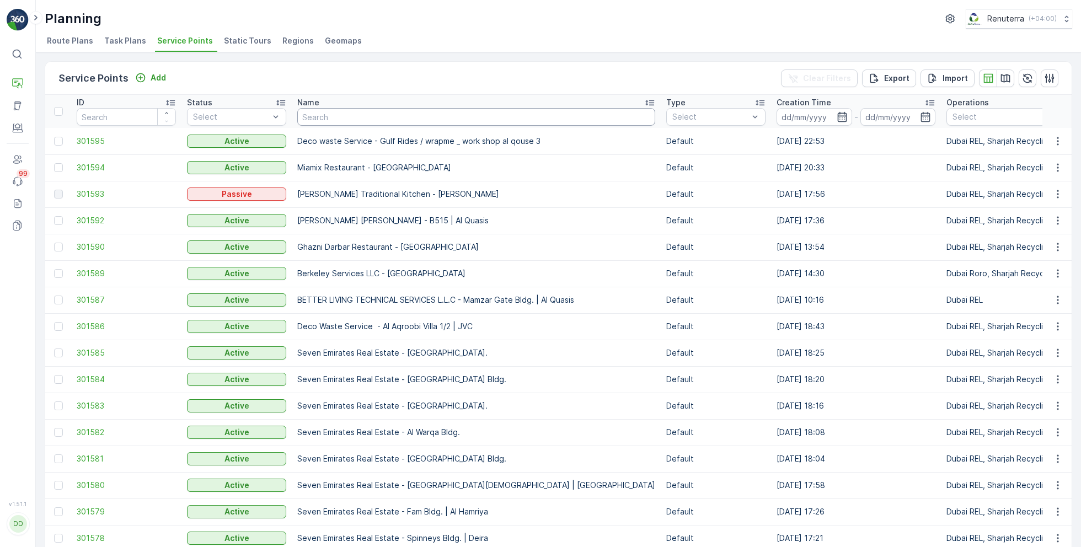
click at [408, 122] on input "text" at bounding box center [476, 117] width 358 height 18
type input "tayer"
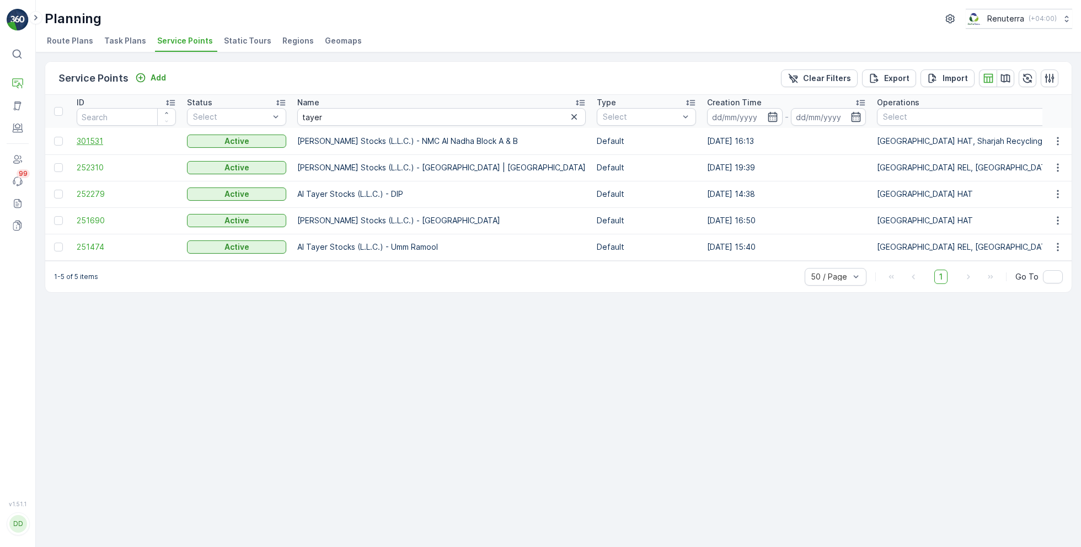
click at [104, 144] on span "301531" at bounding box center [126, 141] width 99 height 11
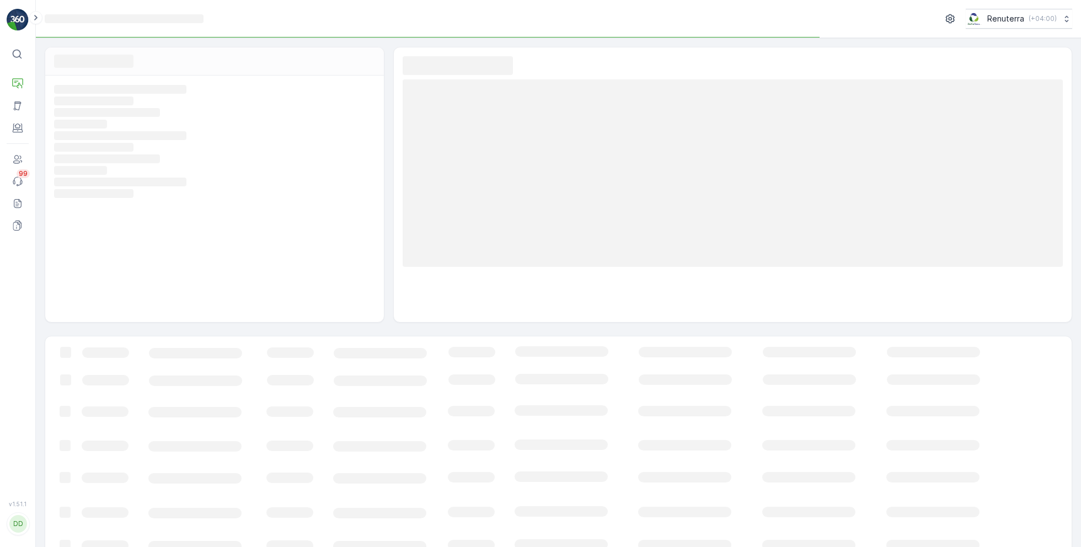
scroll to position [18, 0]
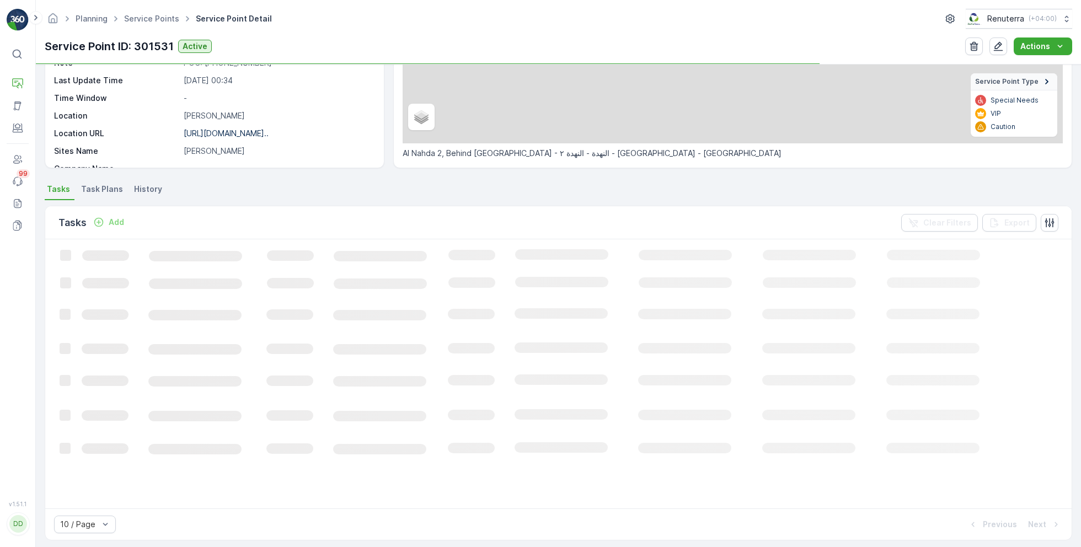
scroll to position [181, 0]
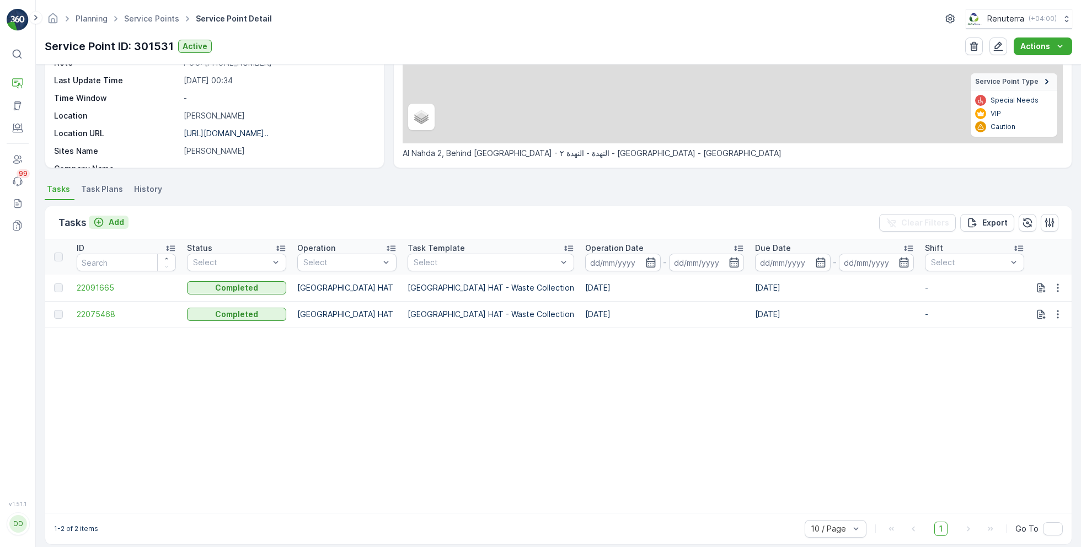
click at [98, 219] on icon "Add" at bounding box center [98, 222] width 11 height 11
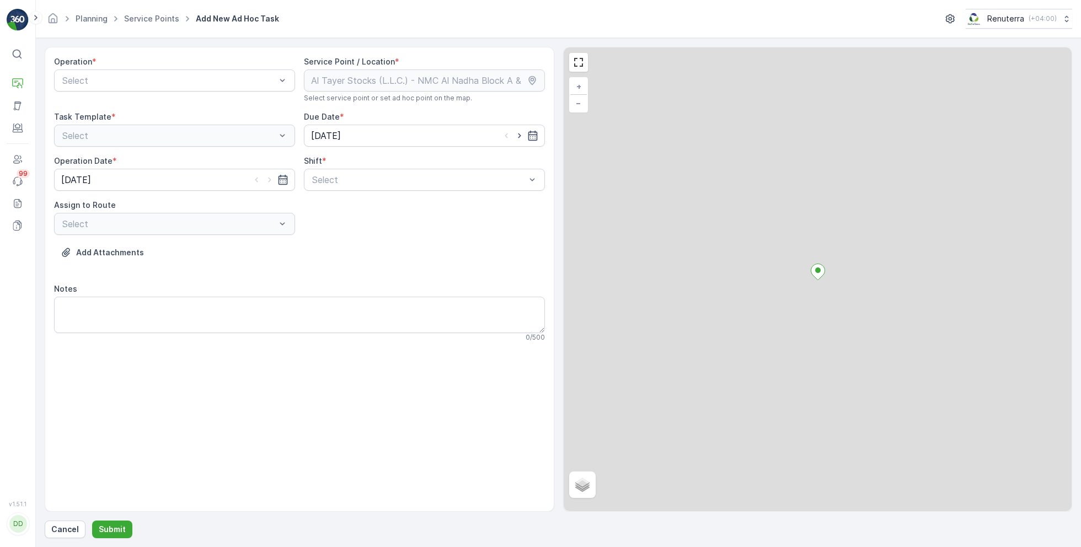
click at [136, 93] on div "Operation * Select" at bounding box center [174, 79] width 241 height 46
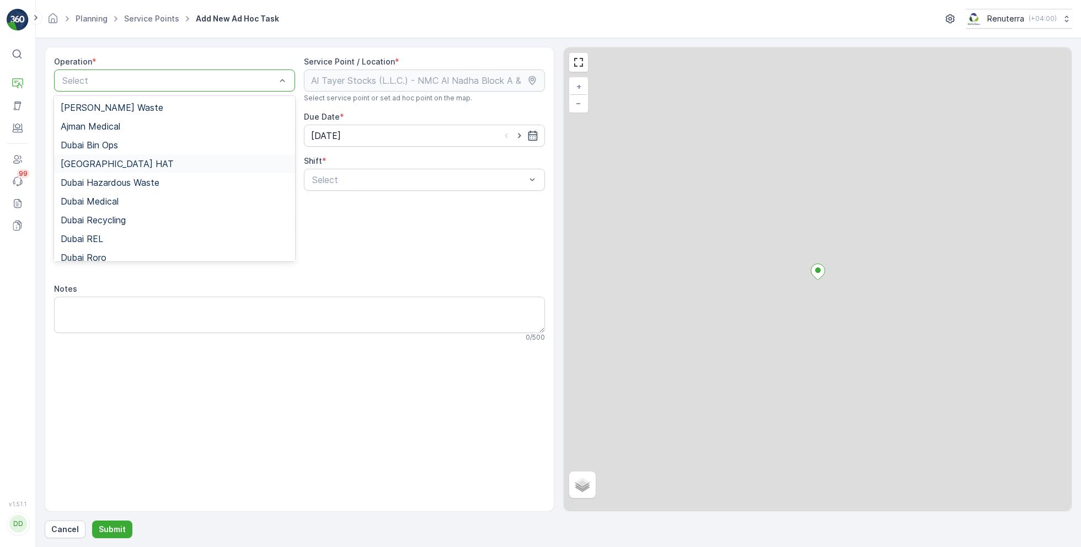
click at [128, 160] on div "Dubai HAT" at bounding box center [175, 164] width 228 height 10
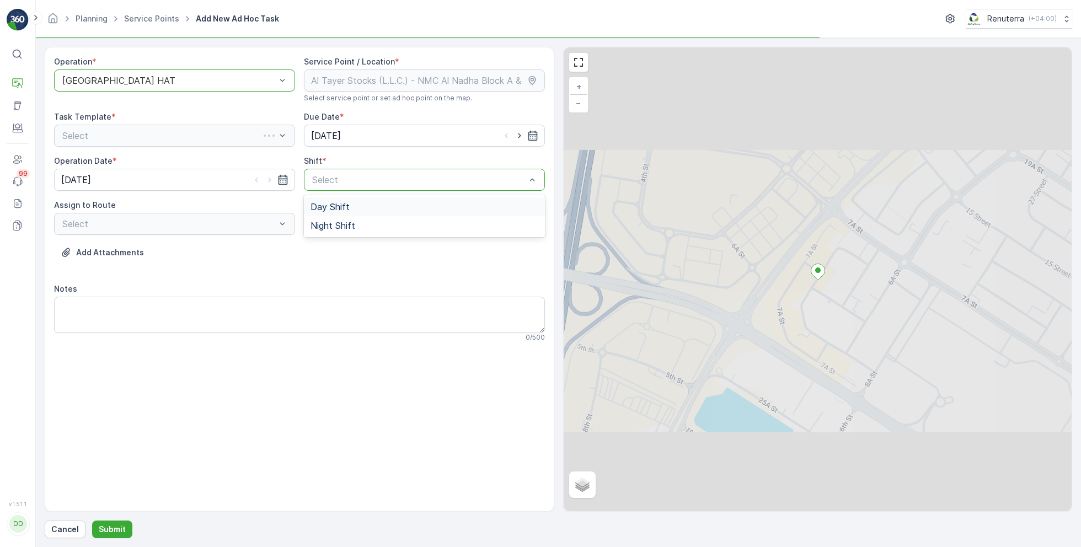
click at [322, 170] on div "Select" at bounding box center [424, 180] width 241 height 22
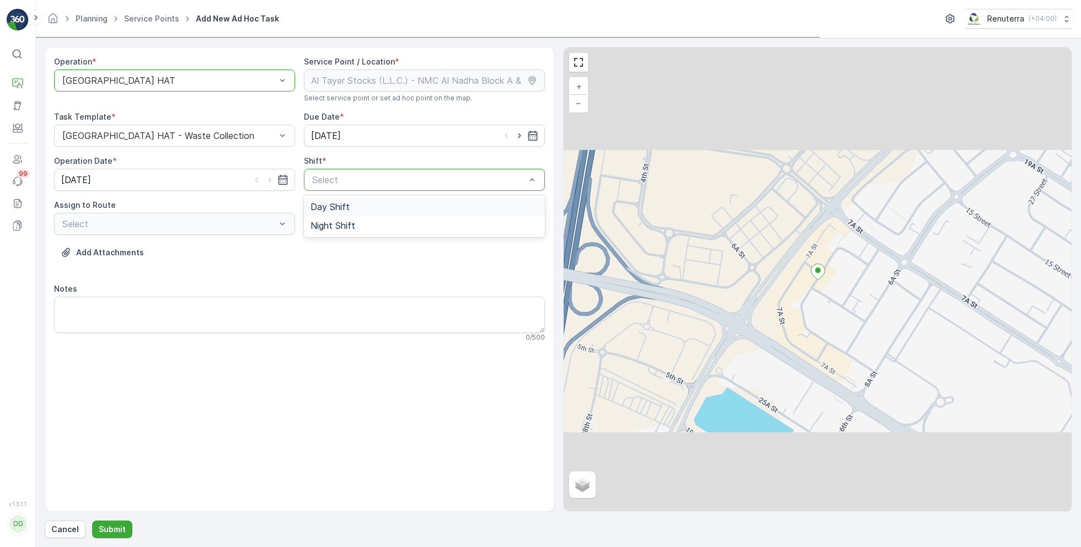
click at [325, 208] on span "Day Shift" at bounding box center [329, 207] width 39 height 10
click at [259, 217] on div "Select" at bounding box center [174, 224] width 241 height 22
click at [258, 224] on div "Select" at bounding box center [174, 224] width 241 height 22
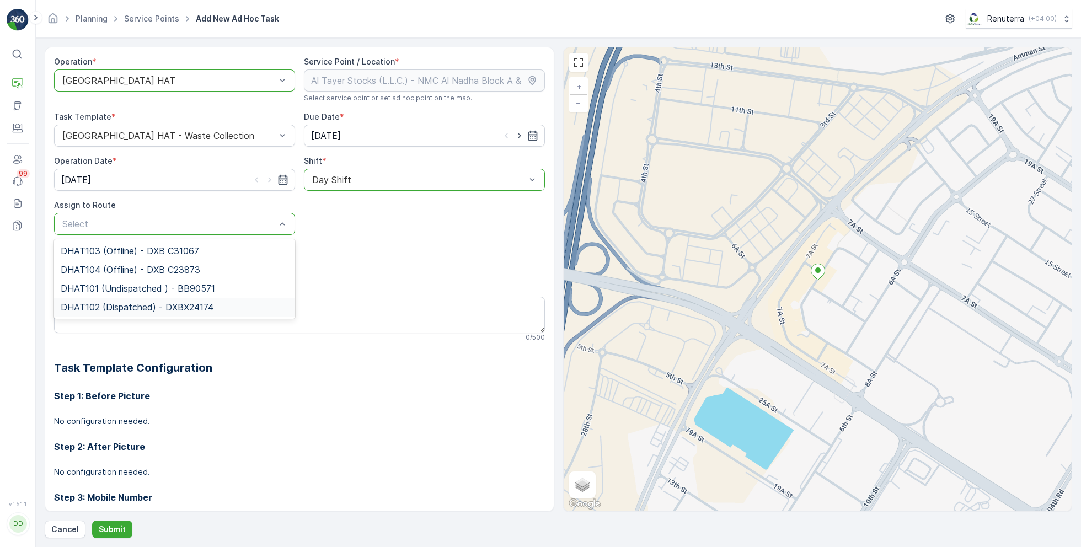
click at [148, 306] on span "DHAT102 (Dispatched) - DXBX24174" at bounding box center [137, 307] width 153 height 10
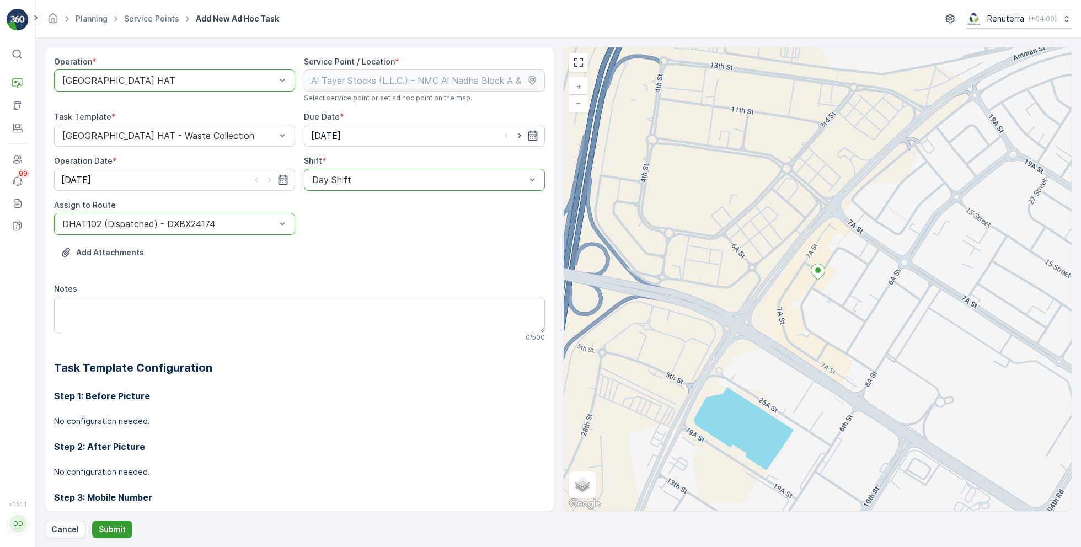
click at [102, 522] on button "Submit" at bounding box center [112, 530] width 40 height 18
